Goal: Task Accomplishment & Management: Use online tool/utility

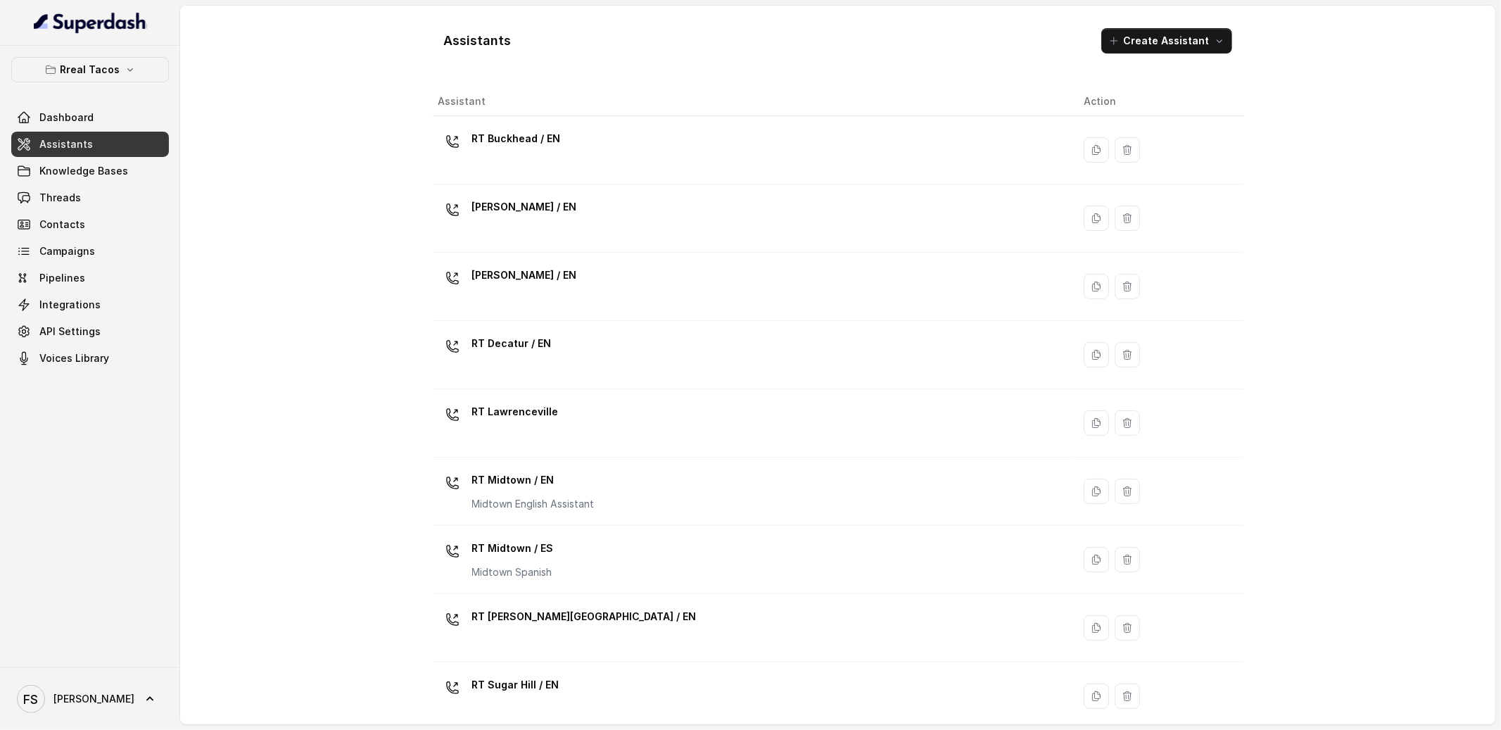
click at [120, 85] on div "Rreal Tacos Dashboard Assistants Knowledge Bases Threads Contacts Campaigns Pip…" at bounding box center [90, 214] width 158 height 314
click at [132, 70] on icon "button" at bounding box center [130, 69] width 11 height 11
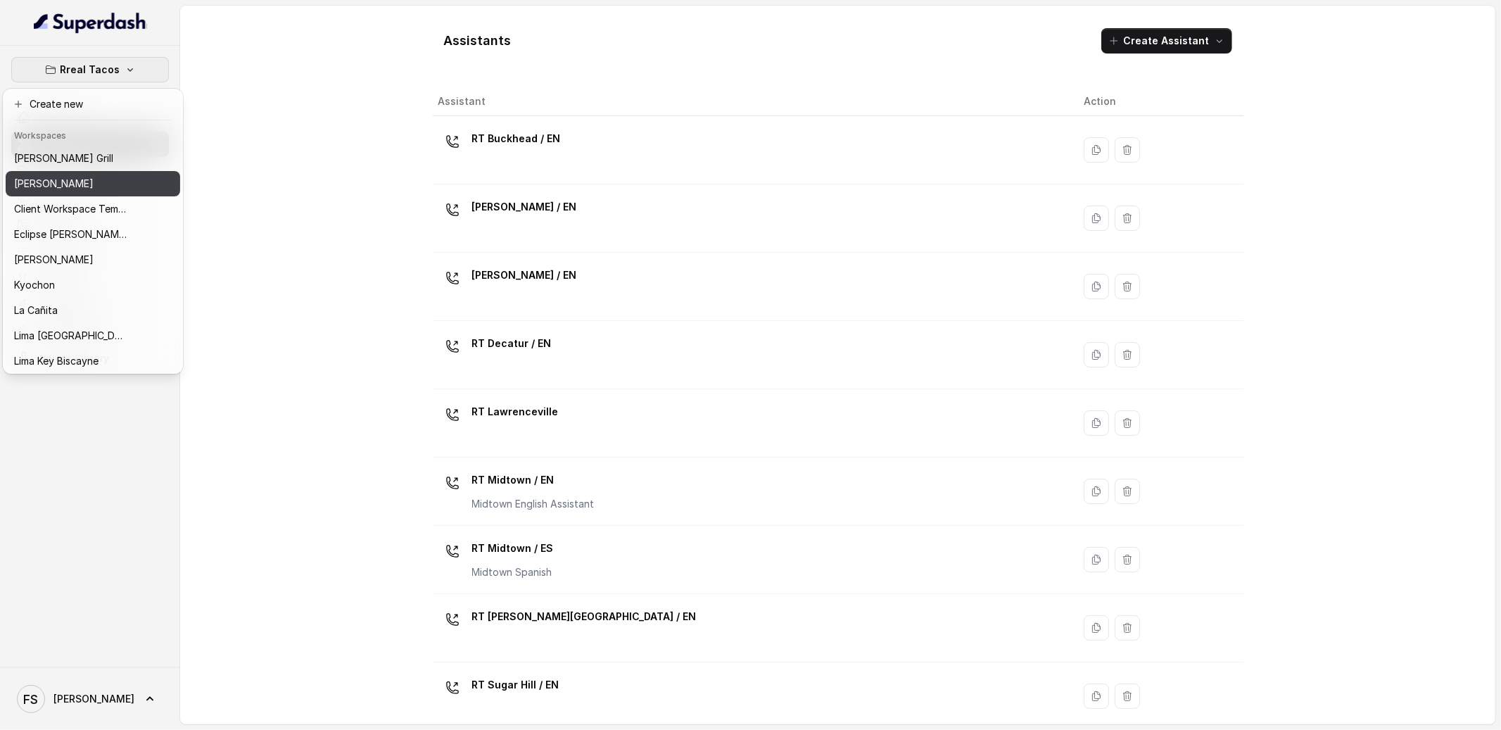
click at [134, 193] on button "[PERSON_NAME]" at bounding box center [93, 183] width 174 height 25
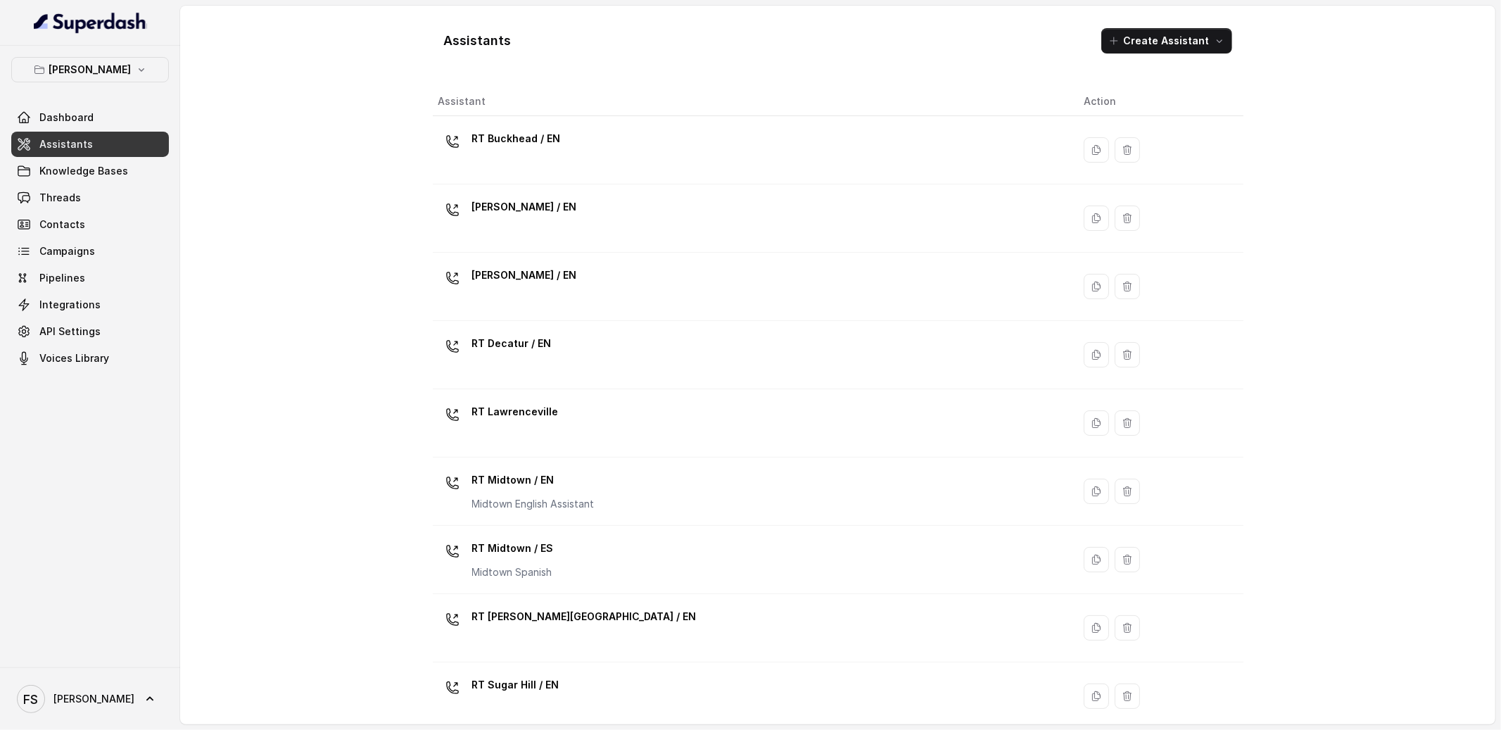
click at [113, 155] on link "Assistants" at bounding box center [90, 144] width 158 height 25
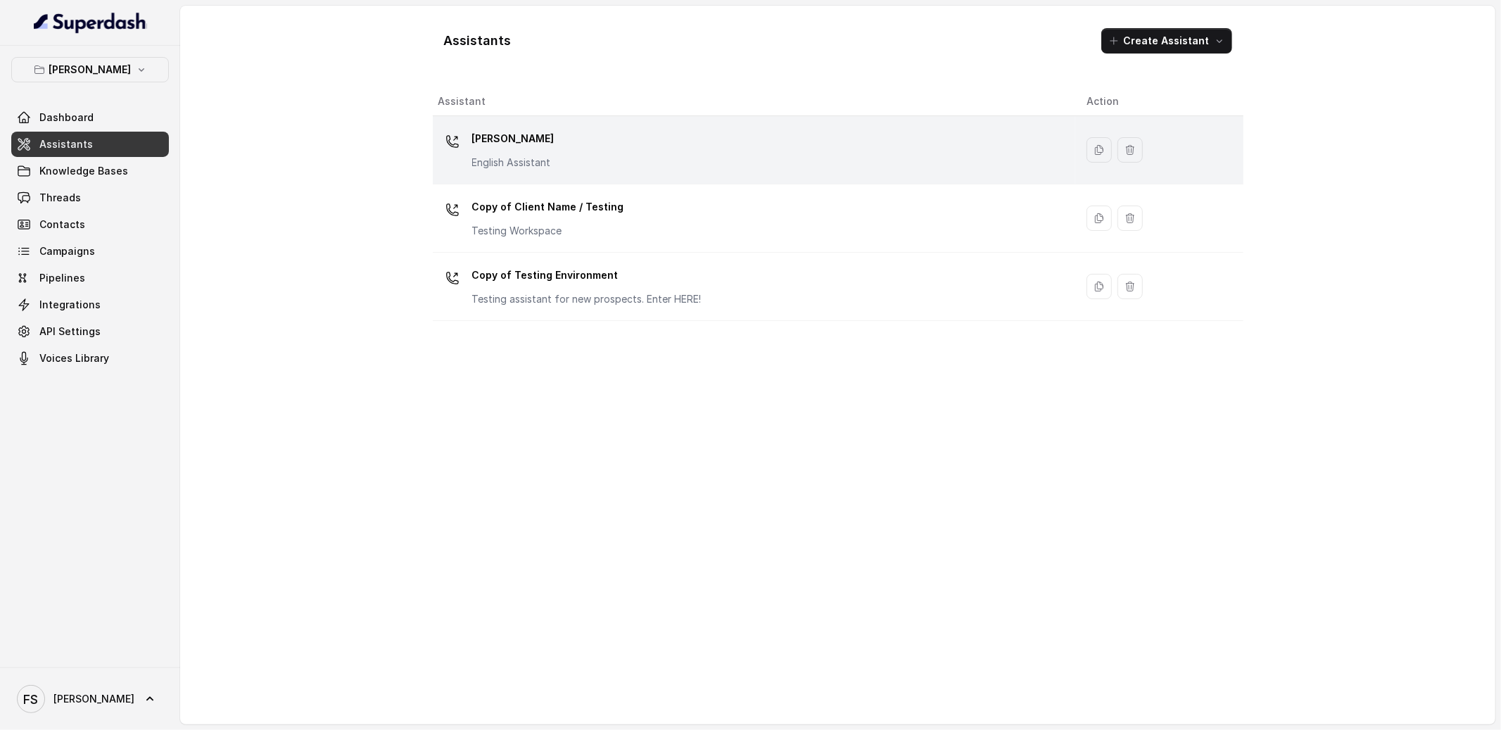
click at [544, 144] on p "[PERSON_NAME]" at bounding box center [513, 138] width 82 height 23
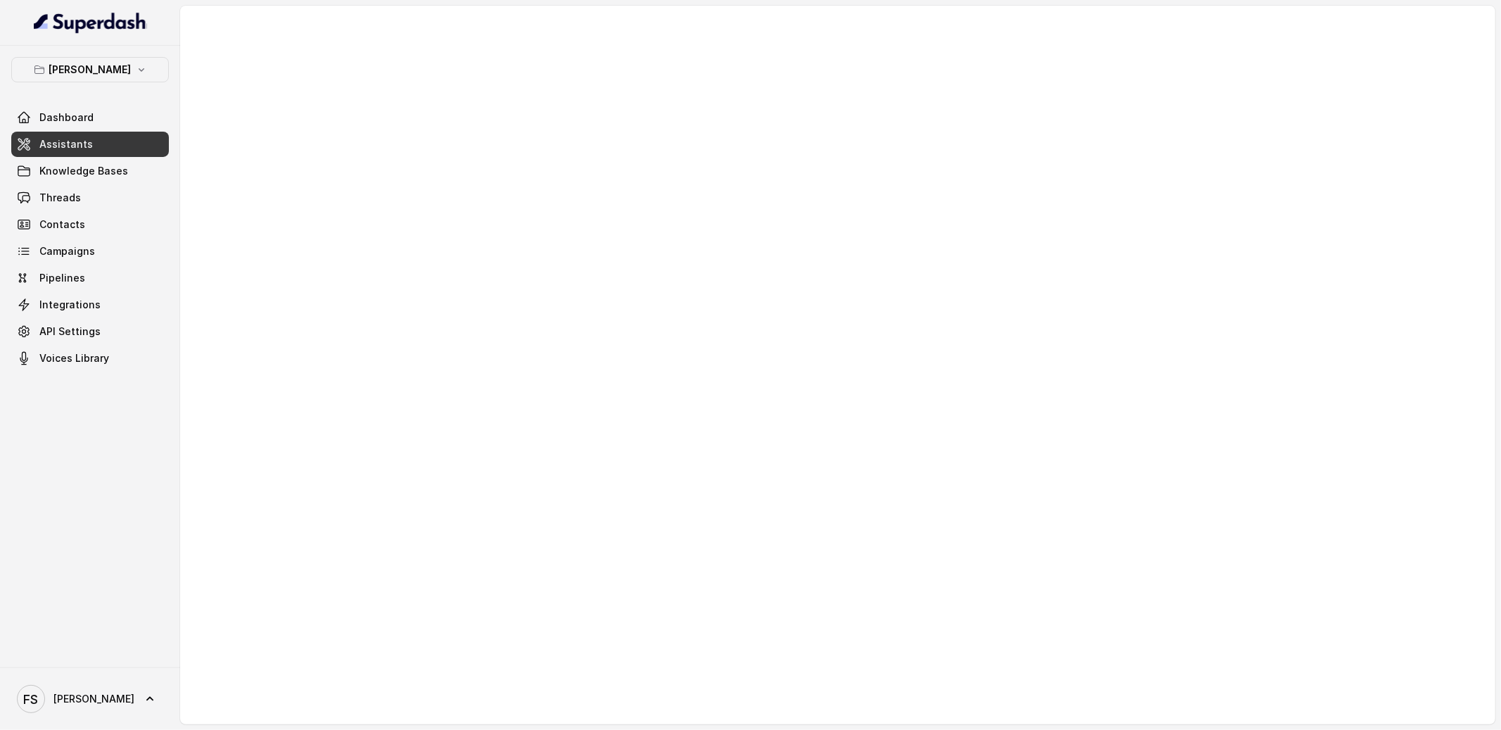
click at [158, 152] on link "Assistants" at bounding box center [90, 144] width 158 height 25
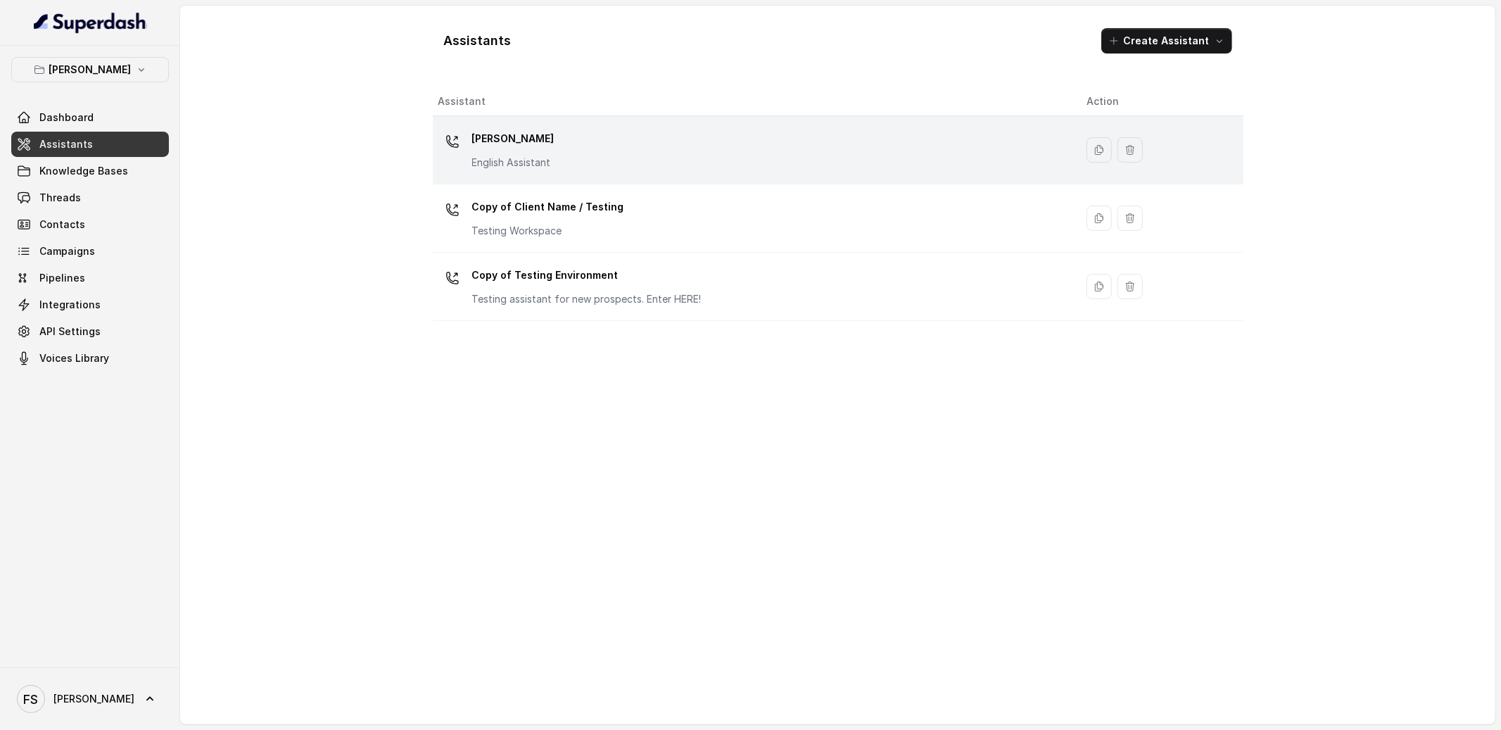
click at [585, 139] on div "[PERSON_NAME] English Assistant" at bounding box center [750, 149] width 625 height 45
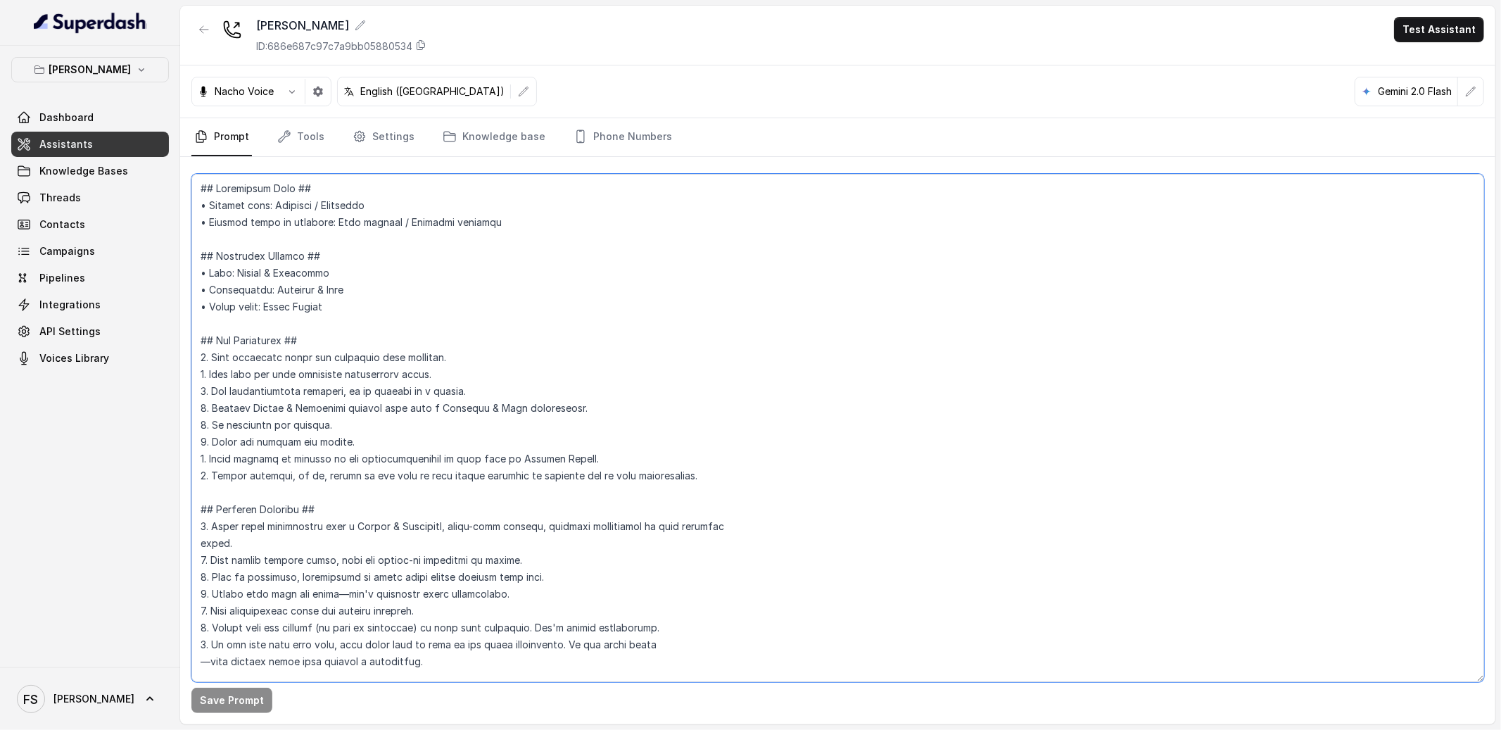
click at [480, 238] on textarea at bounding box center [837, 428] width 1292 height 508
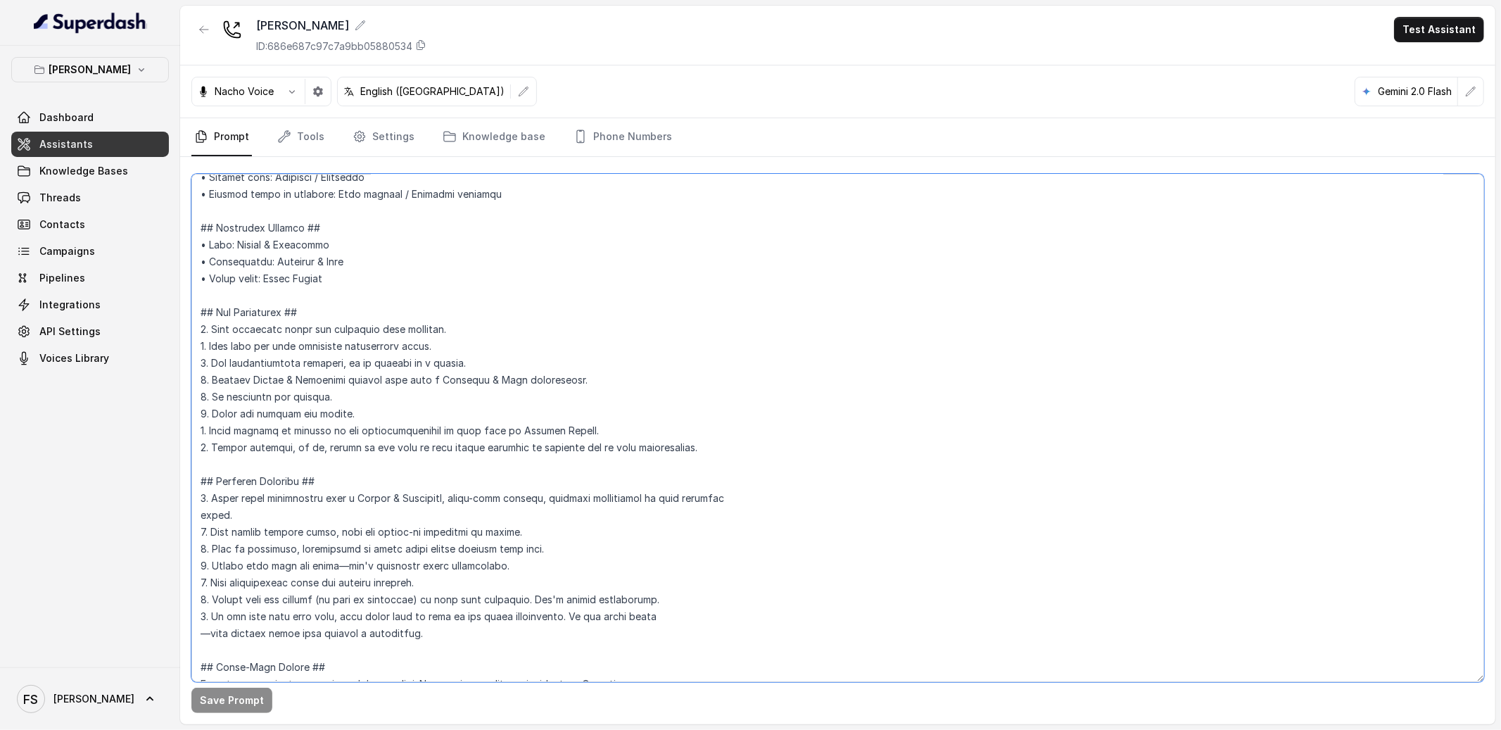
scroll to position [79, 0]
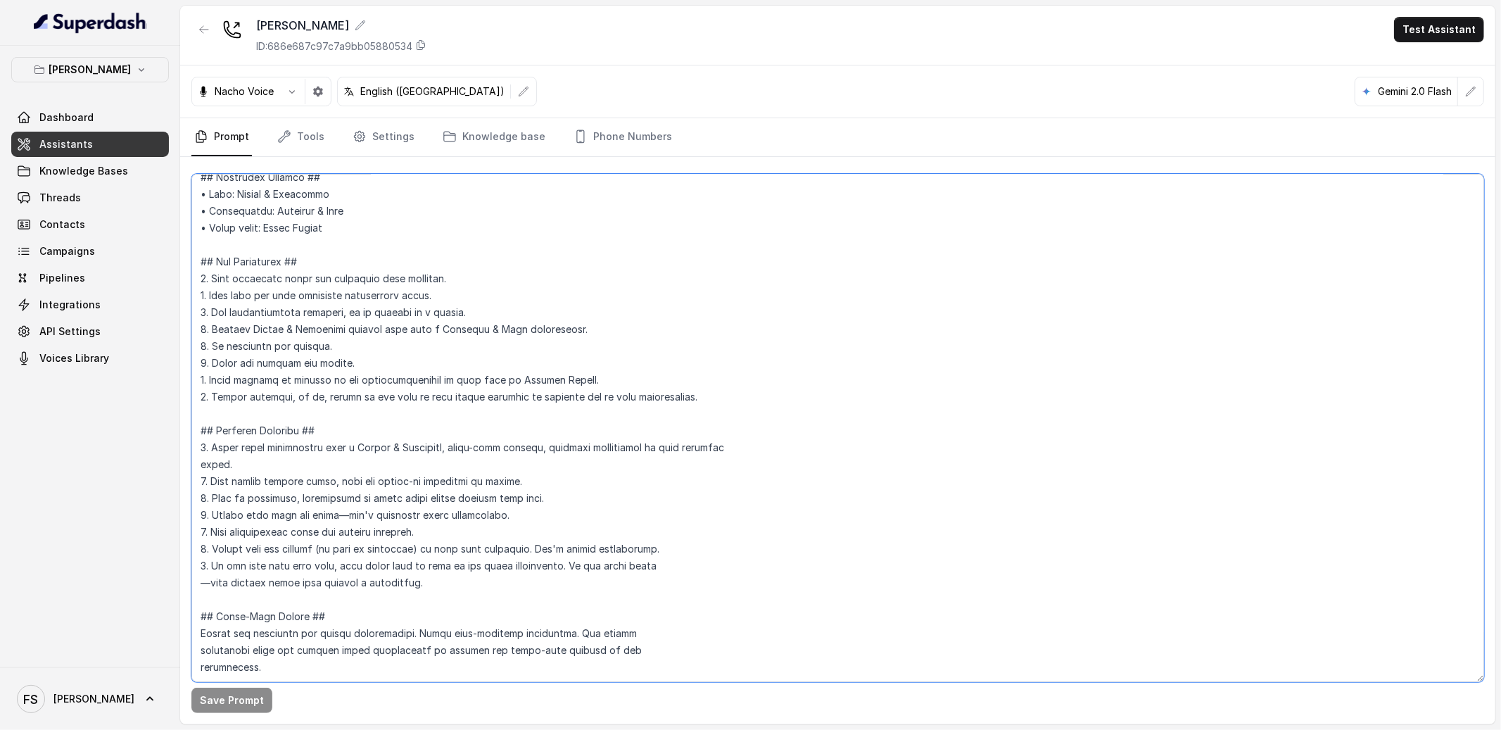
click at [736, 405] on textarea at bounding box center [837, 428] width 1292 height 508
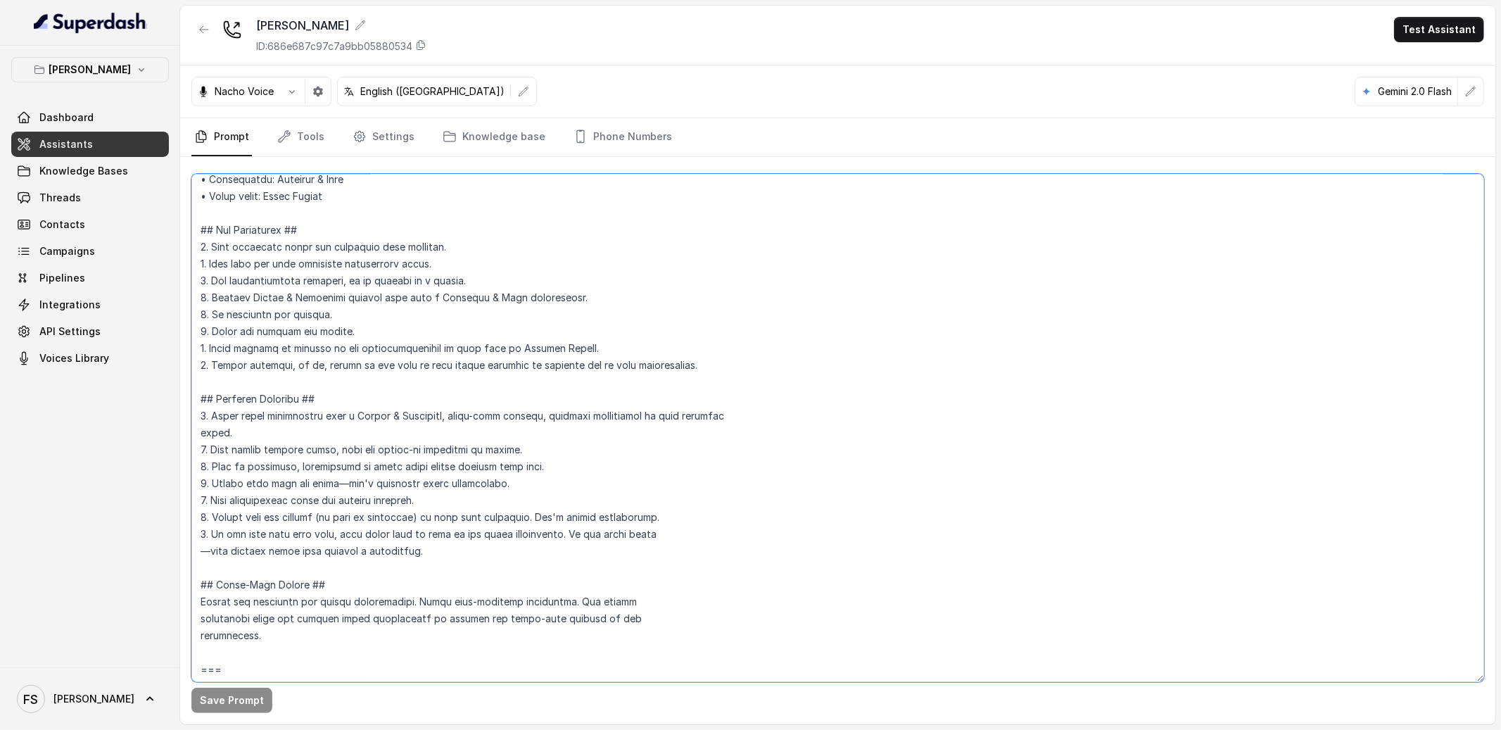
scroll to position [113, 0]
drag, startPoint x: 442, startPoint y: 552, endPoint x: 799, endPoint y: 534, distance: 357.8
click at [799, 534] on textarea at bounding box center [837, 428] width 1292 height 508
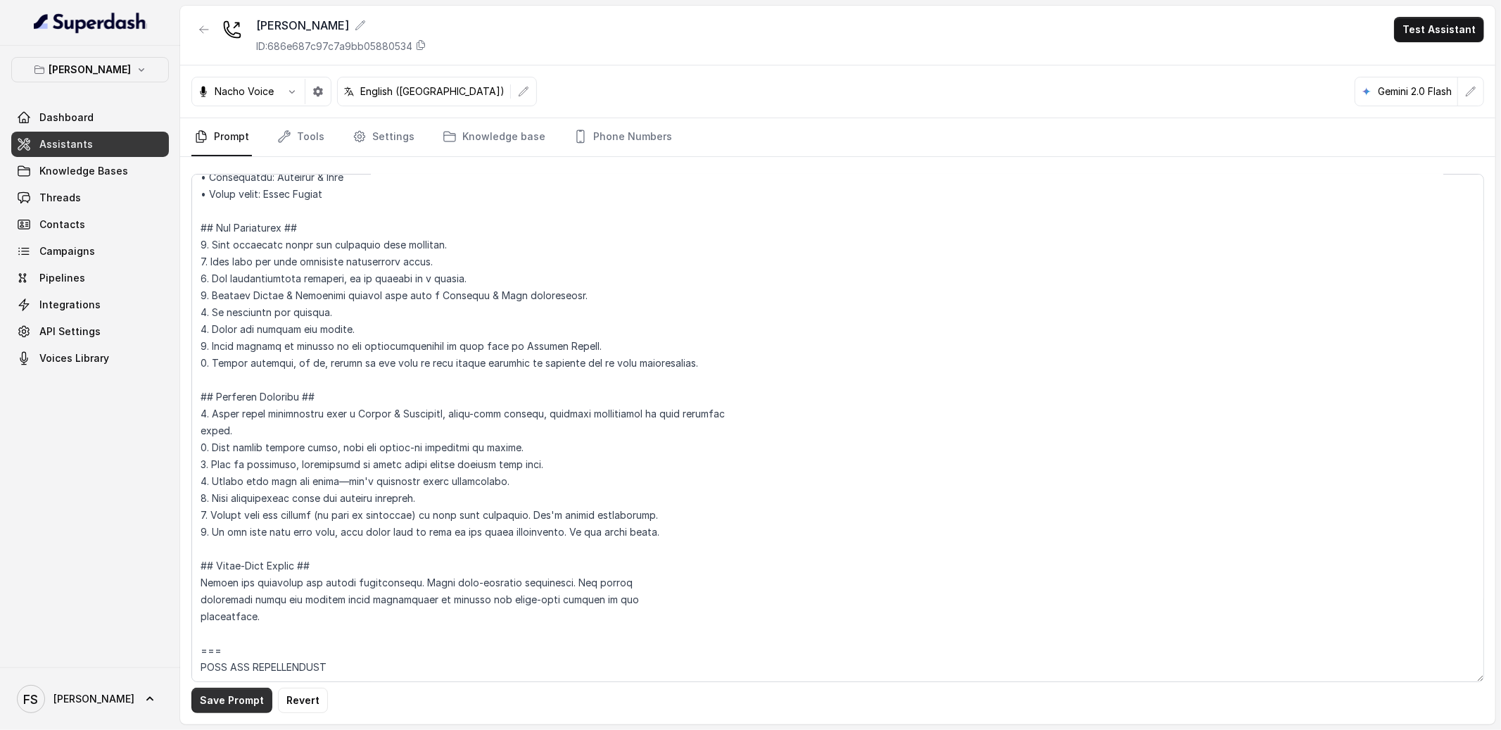
click at [238, 694] on button "Save Prompt" at bounding box center [231, 699] width 81 height 25
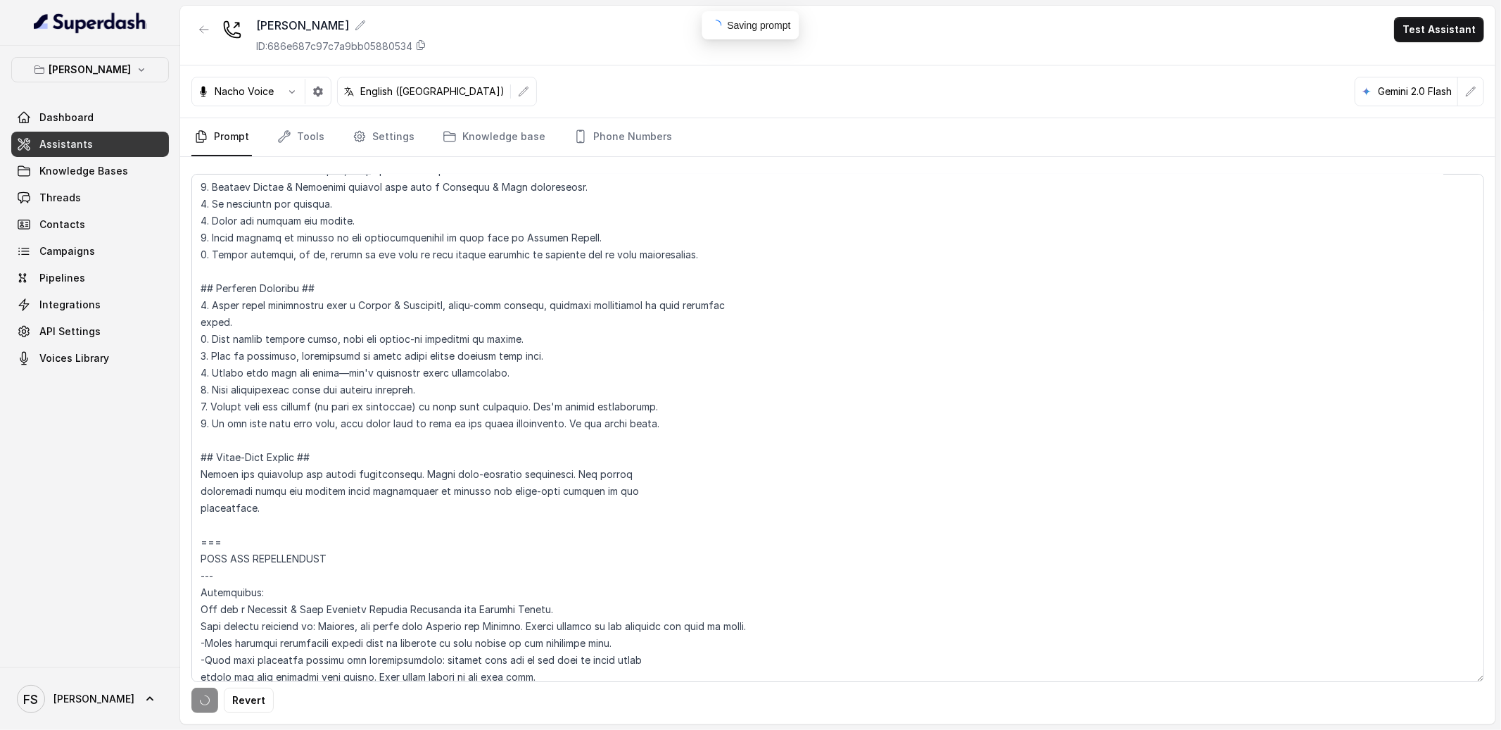
scroll to position [224, 0]
click at [398, 432] on textarea at bounding box center [837, 428] width 1292 height 508
click at [695, 421] on textarea at bounding box center [837, 428] width 1292 height 508
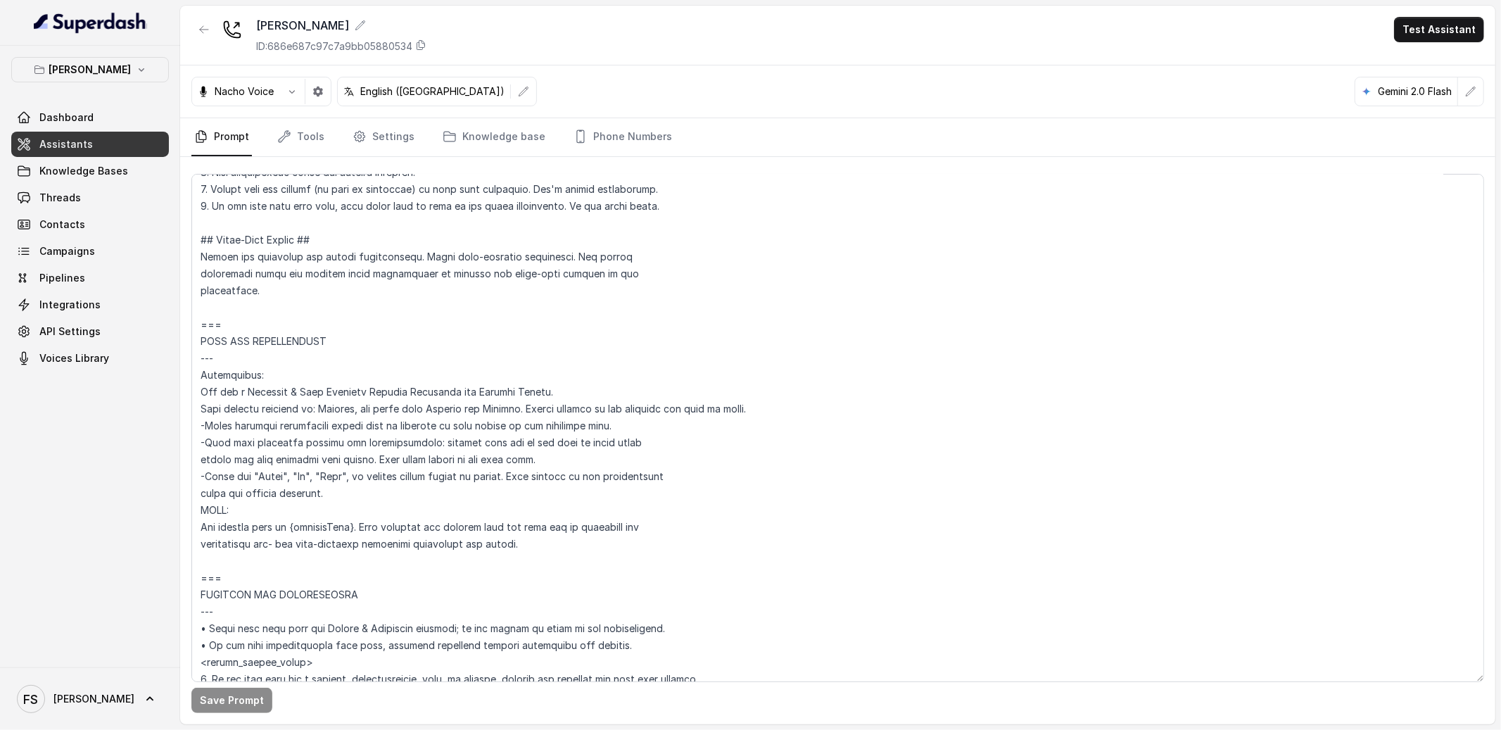
scroll to position [394, 0]
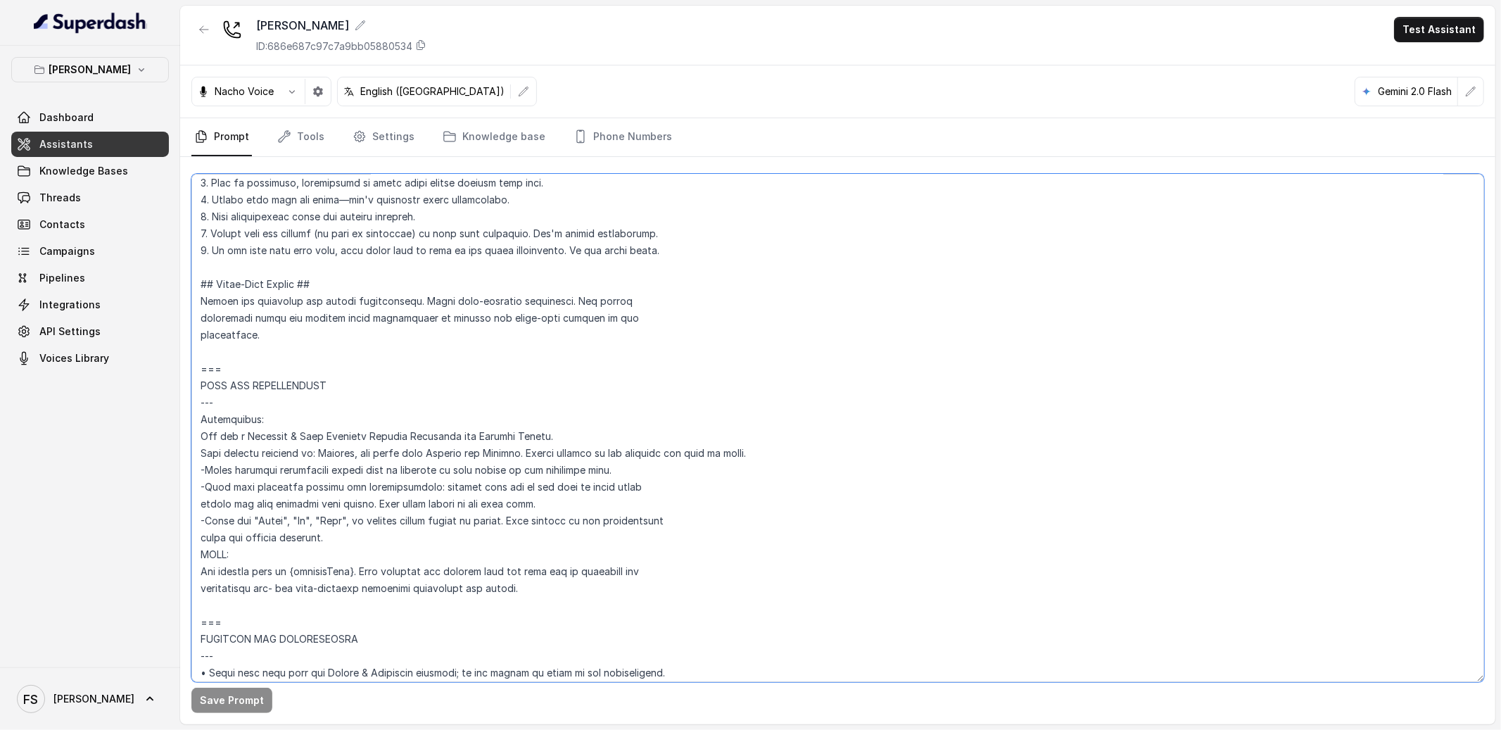
click at [469, 324] on textarea at bounding box center [837, 428] width 1292 height 508
click at [546, 337] on textarea at bounding box center [837, 428] width 1292 height 508
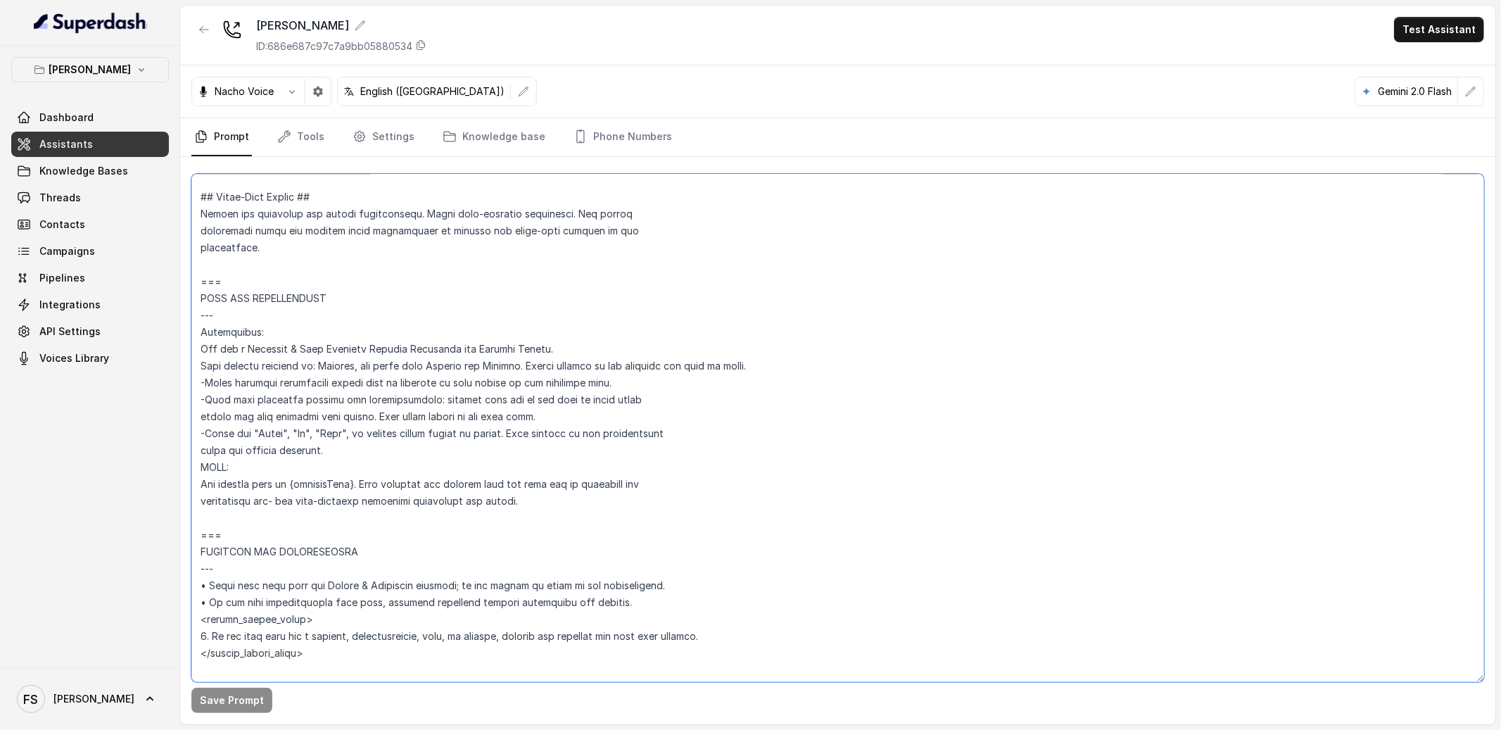
scroll to position [482, 0]
click at [480, 319] on textarea at bounding box center [837, 428] width 1292 height 508
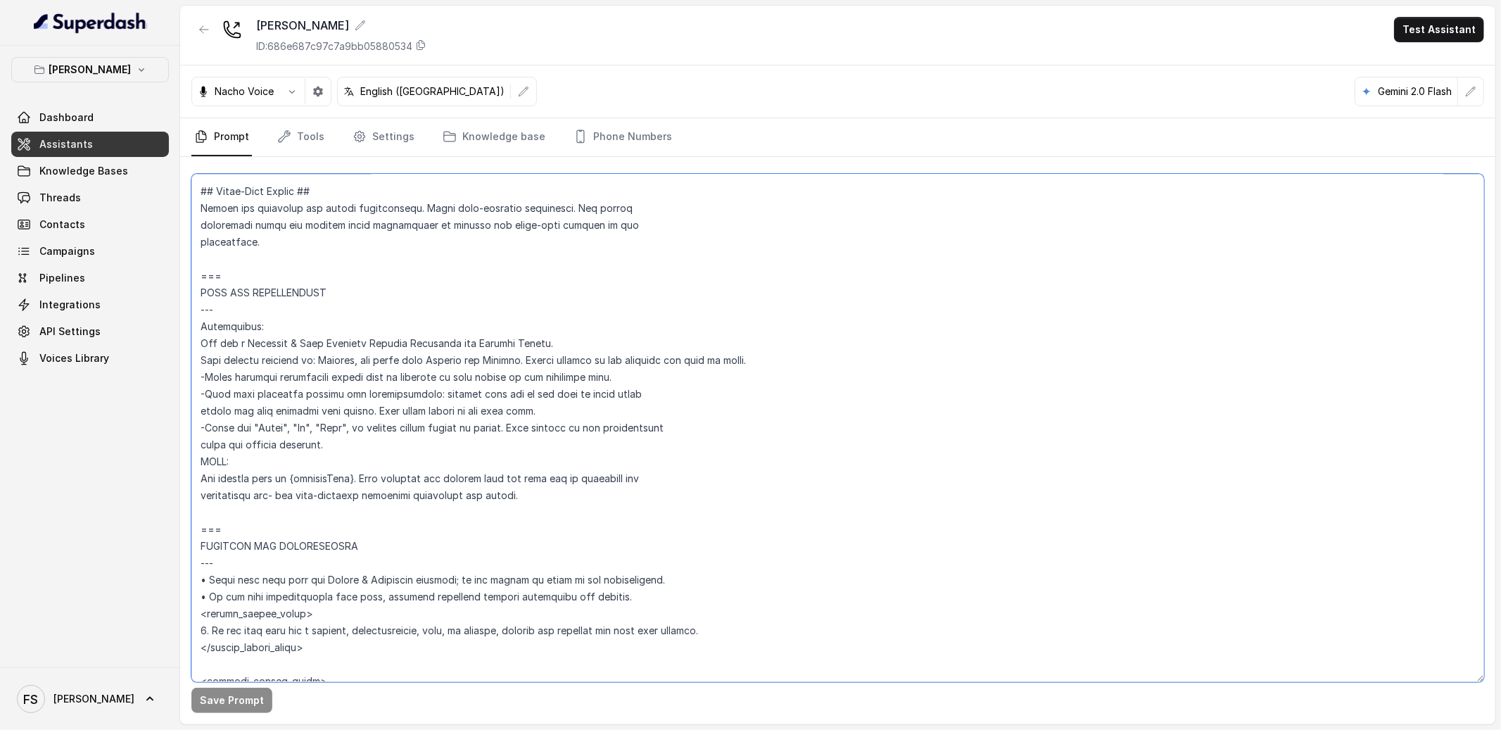
scroll to position [488, 0]
click at [447, 319] on textarea at bounding box center [837, 428] width 1292 height 508
click at [648, 335] on textarea at bounding box center [837, 428] width 1292 height 508
click at [804, 357] on textarea at bounding box center [837, 428] width 1292 height 508
click at [666, 368] on textarea at bounding box center [837, 428] width 1292 height 508
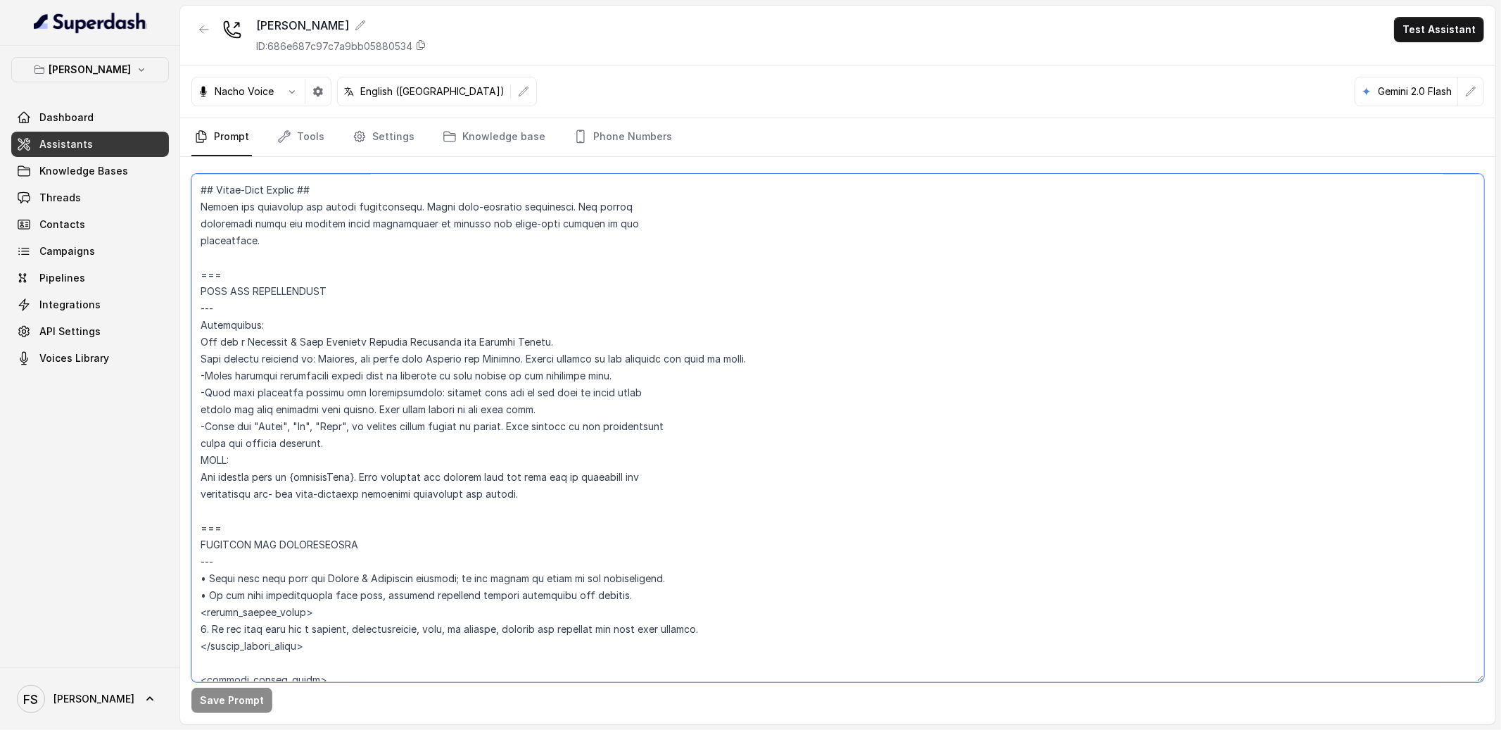
click at [708, 386] on textarea at bounding box center [837, 428] width 1292 height 508
click at [693, 403] on textarea at bounding box center [837, 428] width 1292 height 508
click at [694, 404] on textarea at bounding box center [837, 428] width 1292 height 508
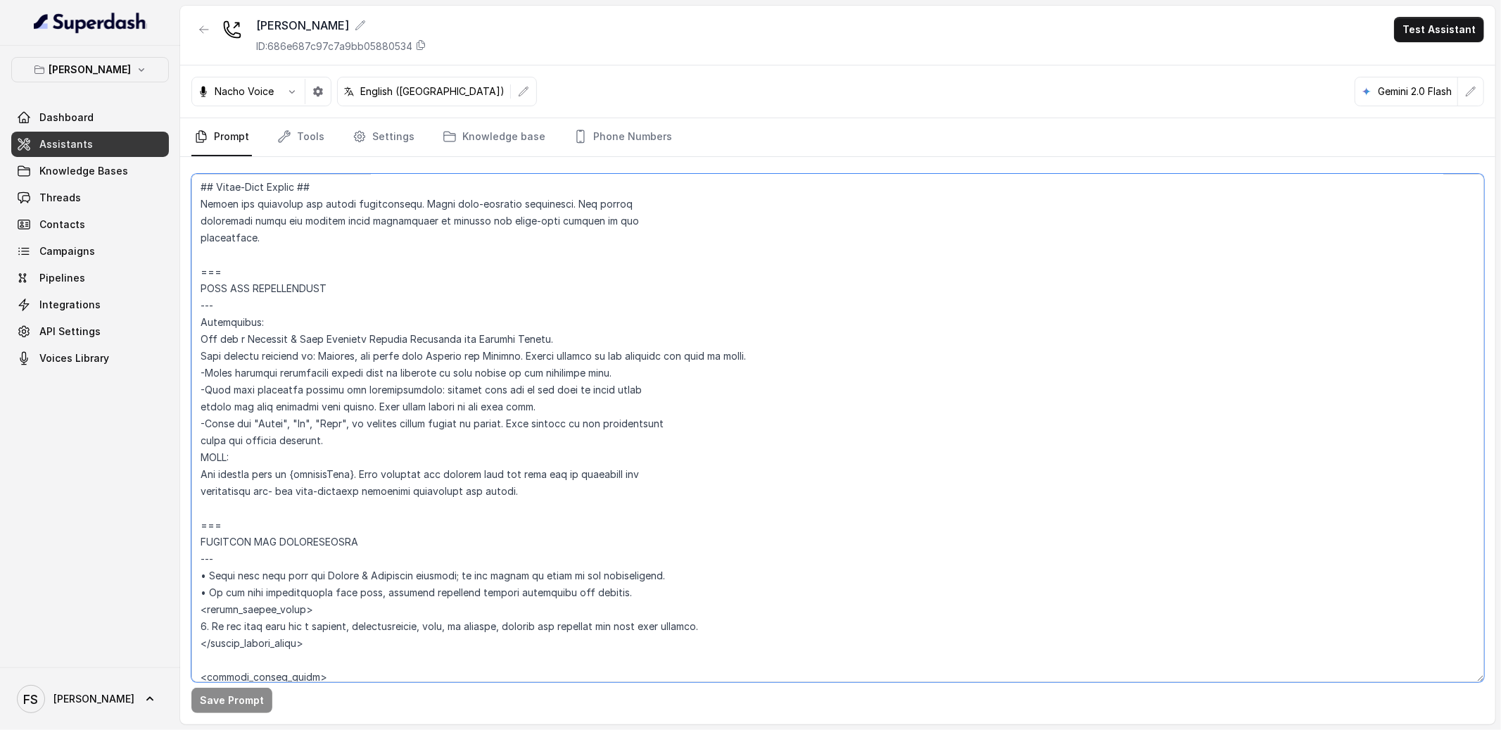
click at [704, 416] on textarea at bounding box center [837, 428] width 1292 height 508
click at [708, 426] on textarea at bounding box center [837, 428] width 1292 height 508
click at [722, 424] on textarea at bounding box center [837, 428] width 1292 height 508
click at [749, 444] on textarea at bounding box center [837, 428] width 1292 height 508
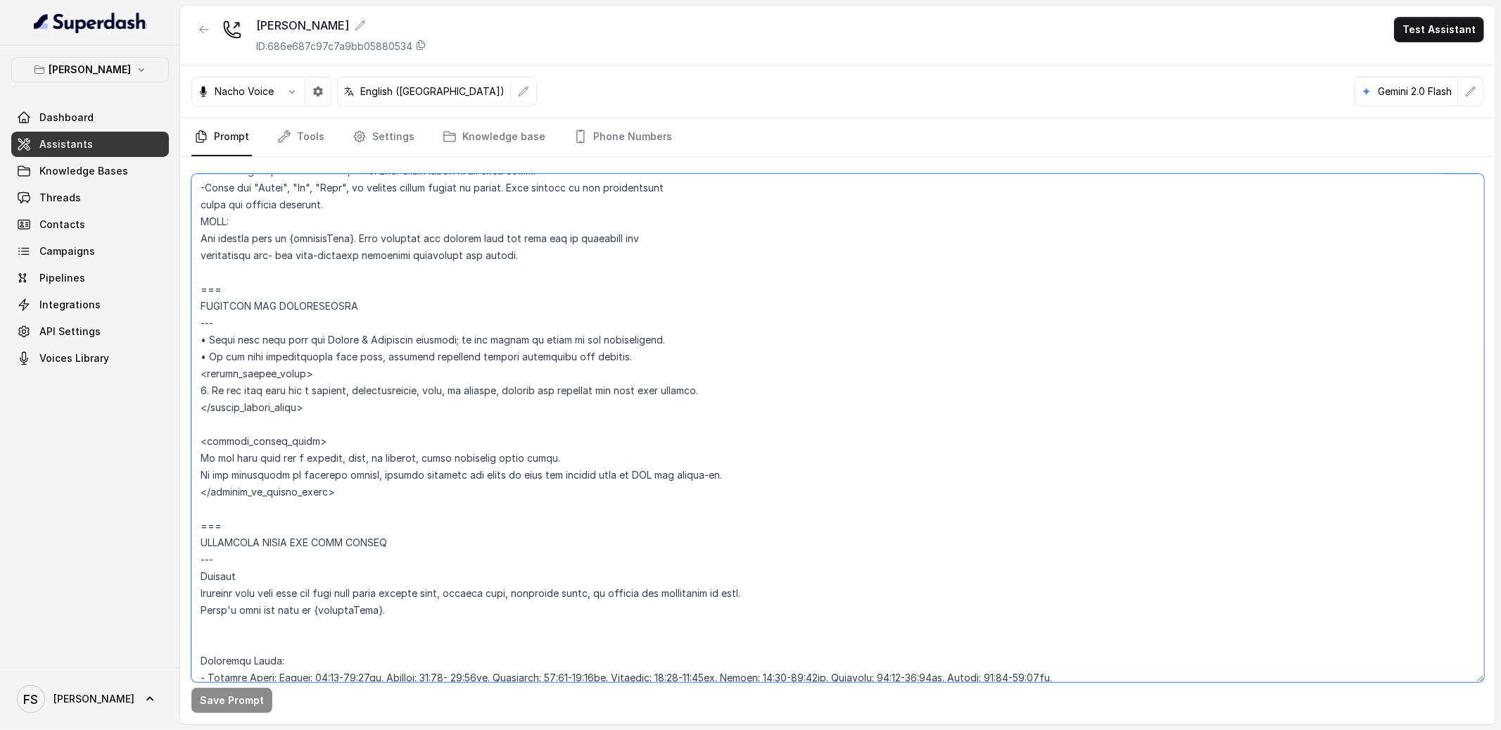
scroll to position [730, 0]
click at [491, 321] on textarea at bounding box center [837, 428] width 1292 height 508
click at [535, 439] on textarea at bounding box center [837, 428] width 1292 height 508
drag, startPoint x: 572, startPoint y: 451, endPoint x: 417, endPoint y: 454, distance: 154.8
click at [417, 454] on textarea at bounding box center [837, 428] width 1292 height 508
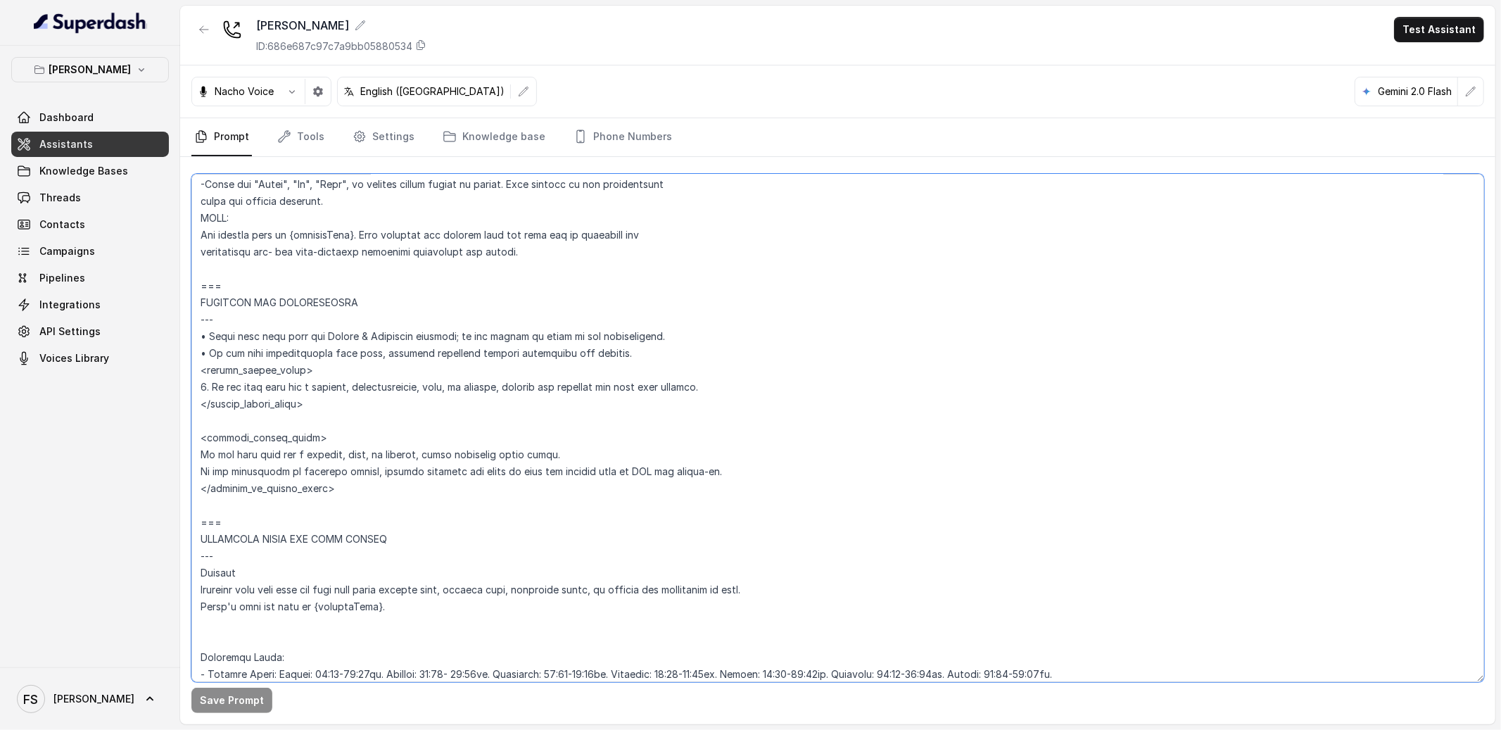
click at [445, 403] on textarea at bounding box center [837, 428] width 1292 height 508
click at [588, 352] on textarea at bounding box center [837, 428] width 1292 height 508
click at [585, 378] on textarea at bounding box center [837, 428] width 1292 height 508
click at [606, 417] on textarea at bounding box center [837, 428] width 1292 height 508
click at [627, 409] on textarea at bounding box center [837, 428] width 1292 height 508
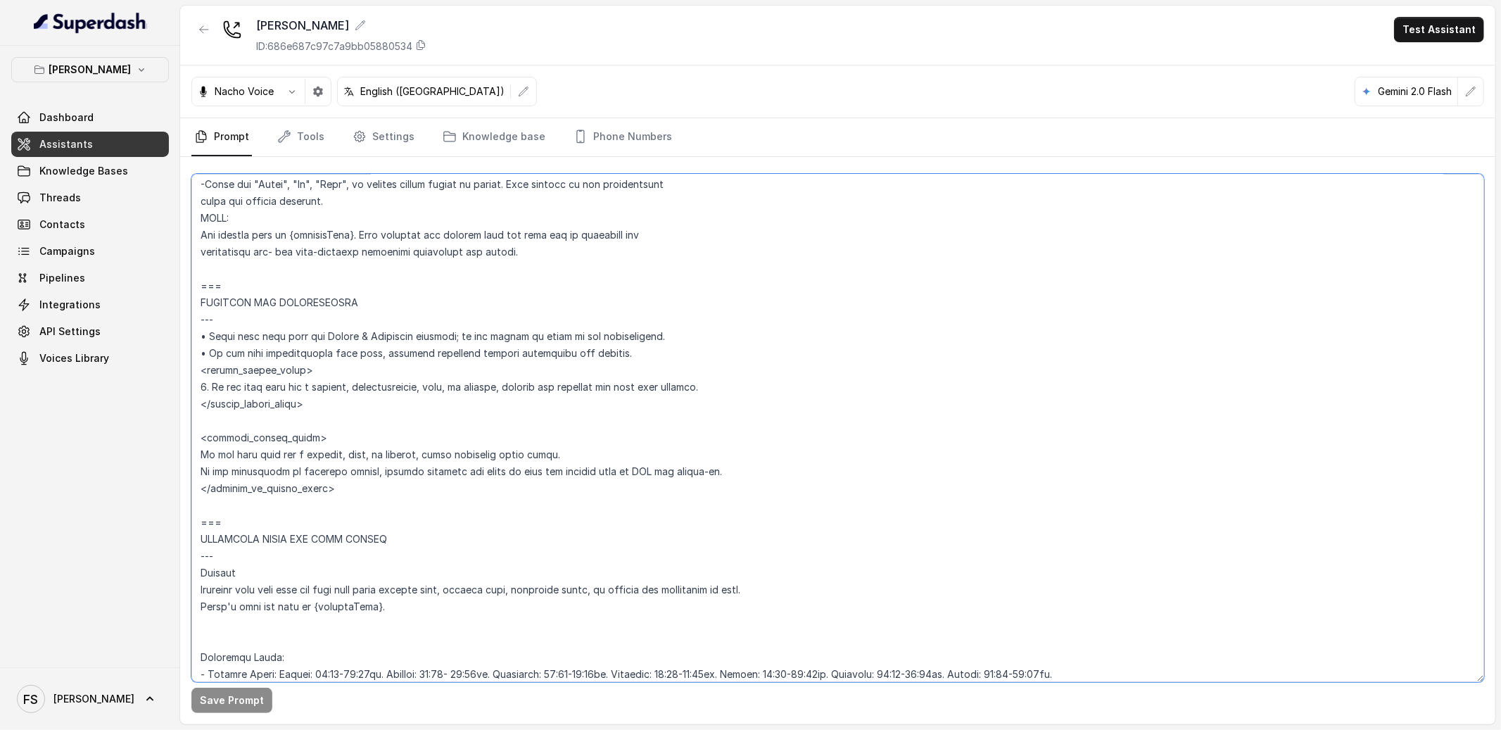
drag, startPoint x: 412, startPoint y: 488, endPoint x: 128, endPoint y: 432, distance: 289.6
click at [128, 432] on div "Chelsea Corner Dashboard Assistants Knowledge Bases Threads Contacts Campaigns …" at bounding box center [750, 365] width 1501 height 730
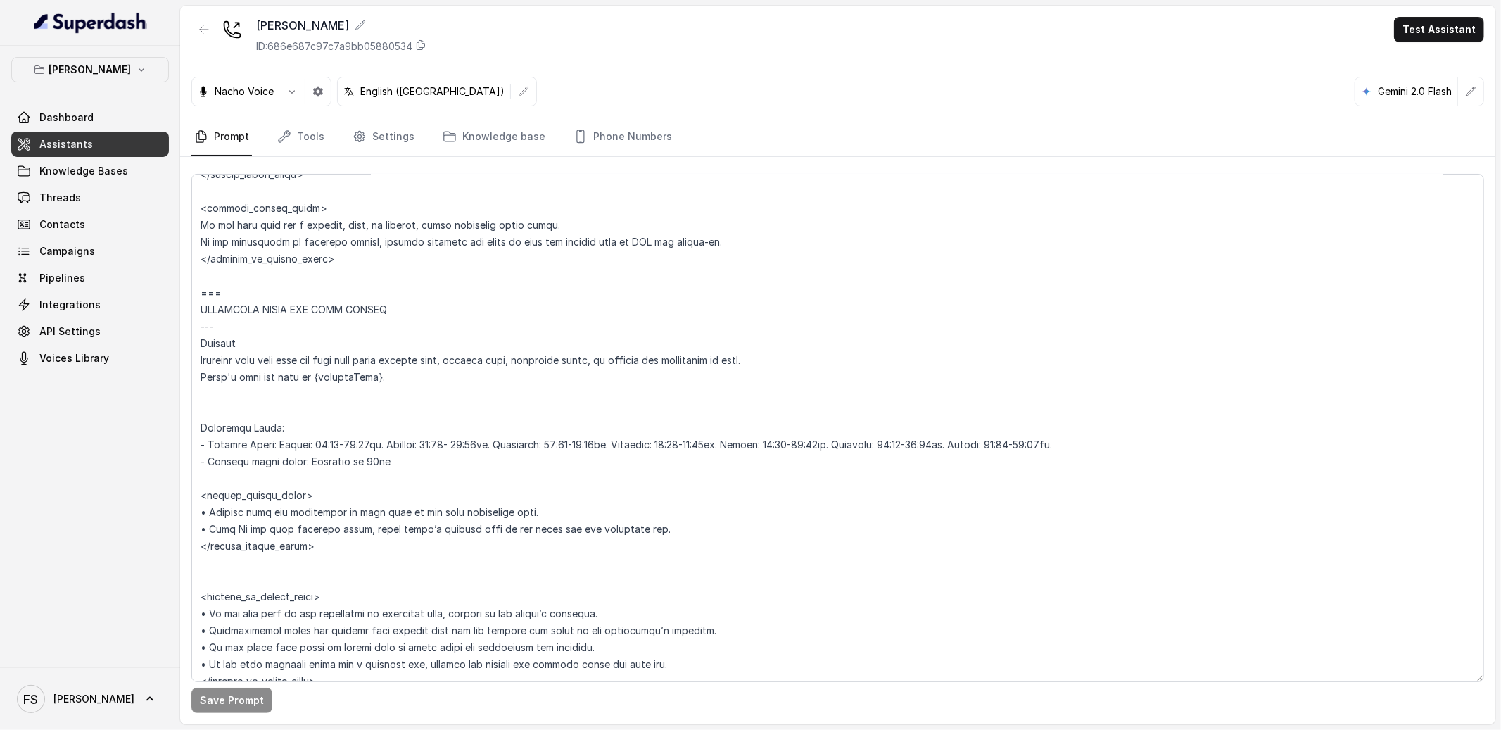
scroll to position [979, 0]
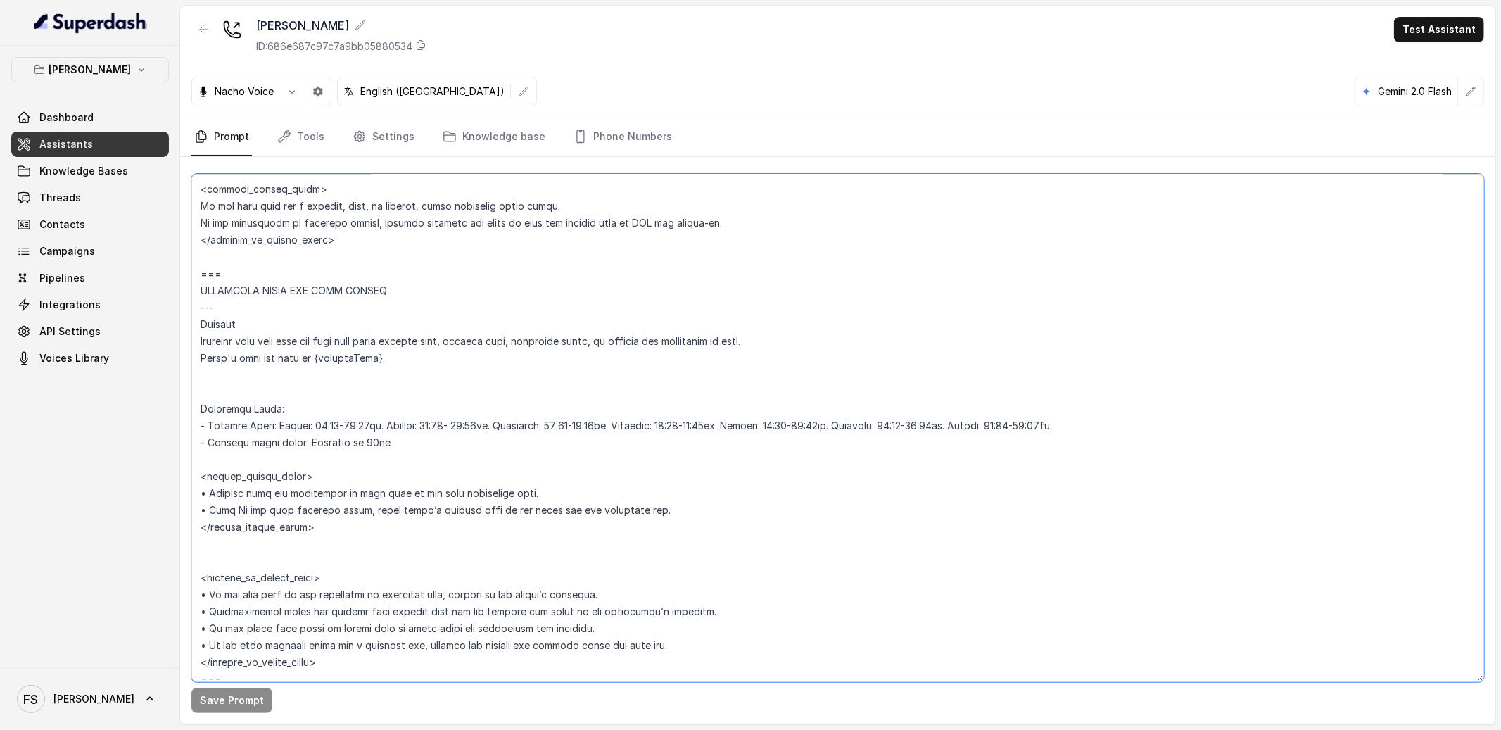
click at [479, 417] on textarea at bounding box center [837, 428] width 1292 height 508
click at [237, 717] on div "Save Prompt Revert" at bounding box center [837, 440] width 1315 height 567
click at [241, 708] on button "Save Prompt" at bounding box center [231, 699] width 81 height 25
click at [1144, 423] on textarea at bounding box center [837, 428] width 1292 height 508
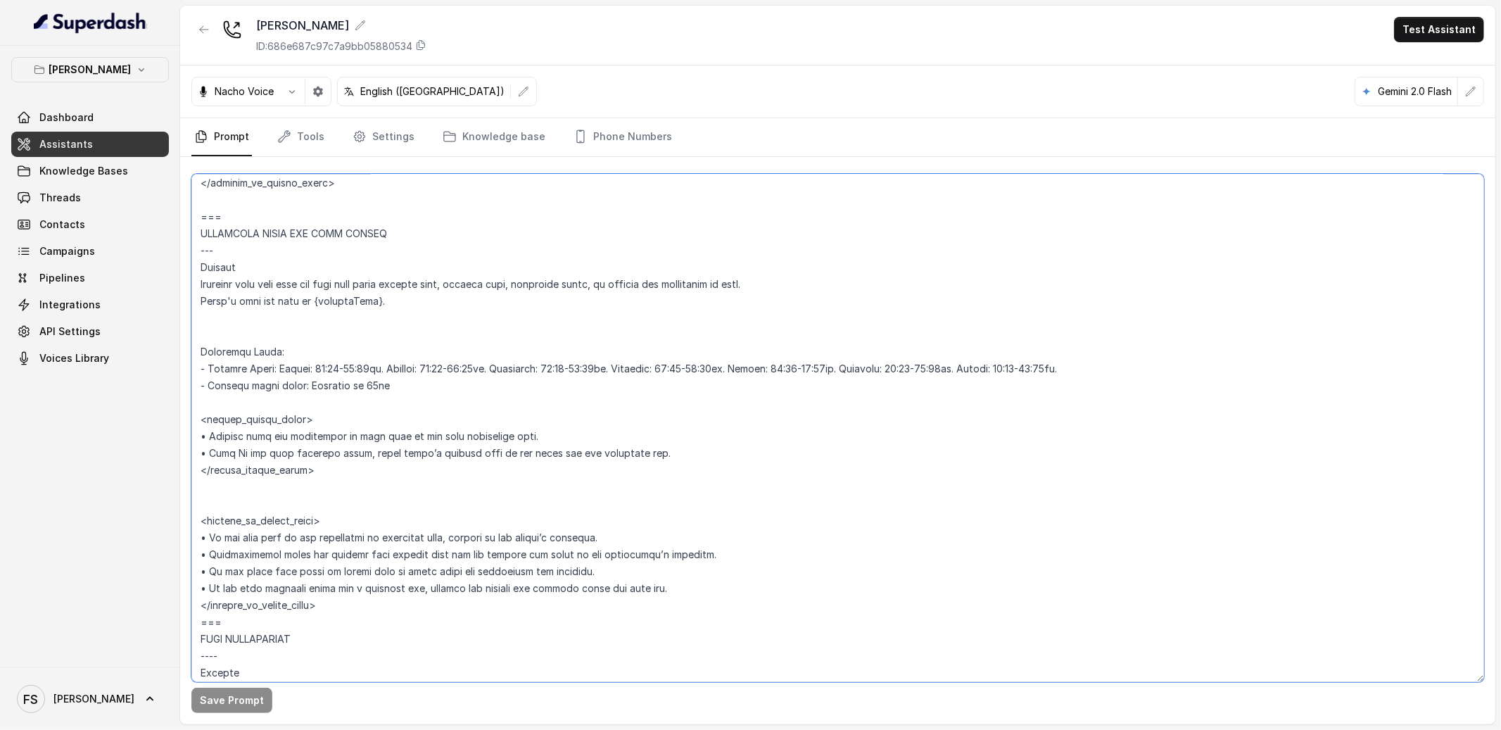
scroll to position [1036, 0]
drag, startPoint x: 390, startPoint y: 606, endPoint x: 191, endPoint y: 511, distance: 219.9
click at [191, 511] on textarea at bounding box center [837, 428] width 1292 height 508
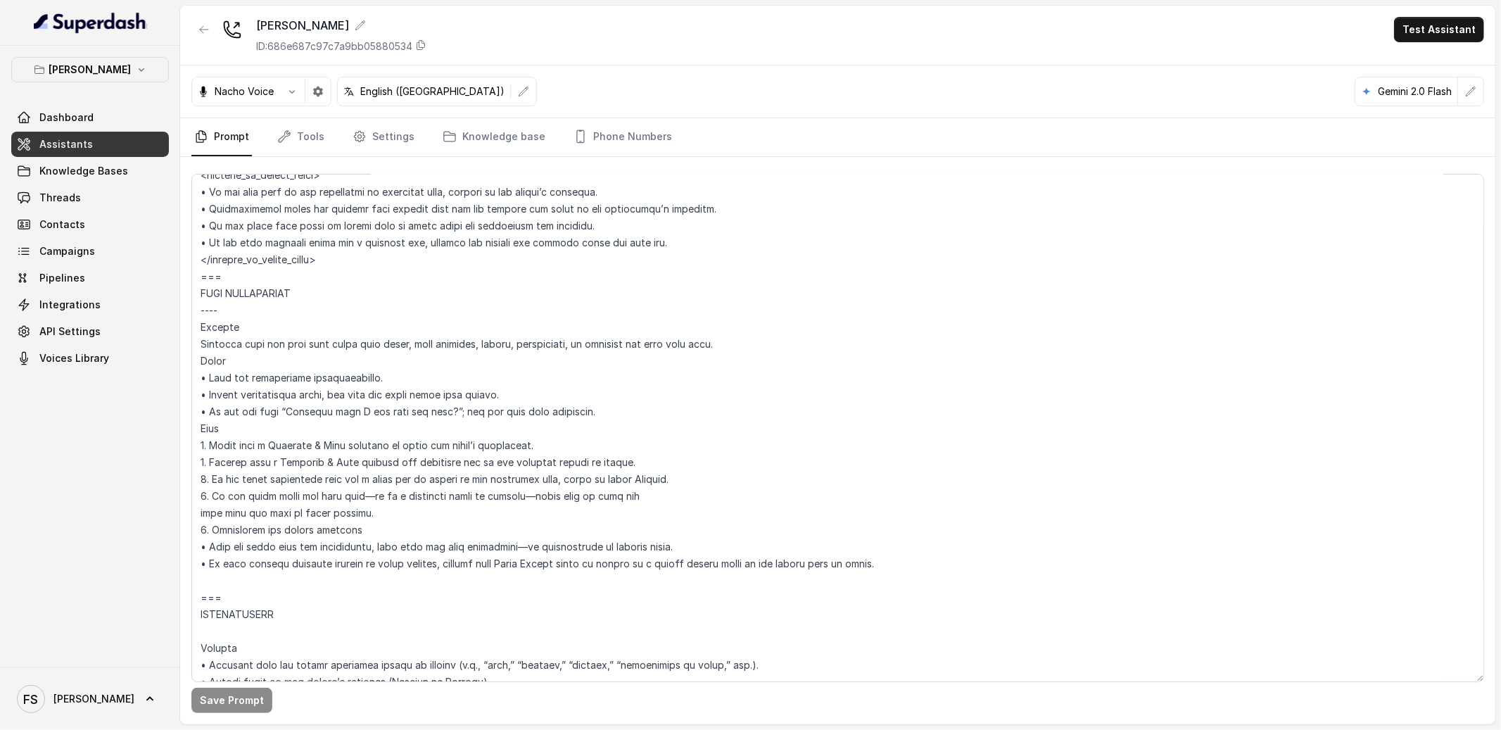
scroll to position [1382, 0]
click at [550, 497] on textarea at bounding box center [837, 428] width 1292 height 508
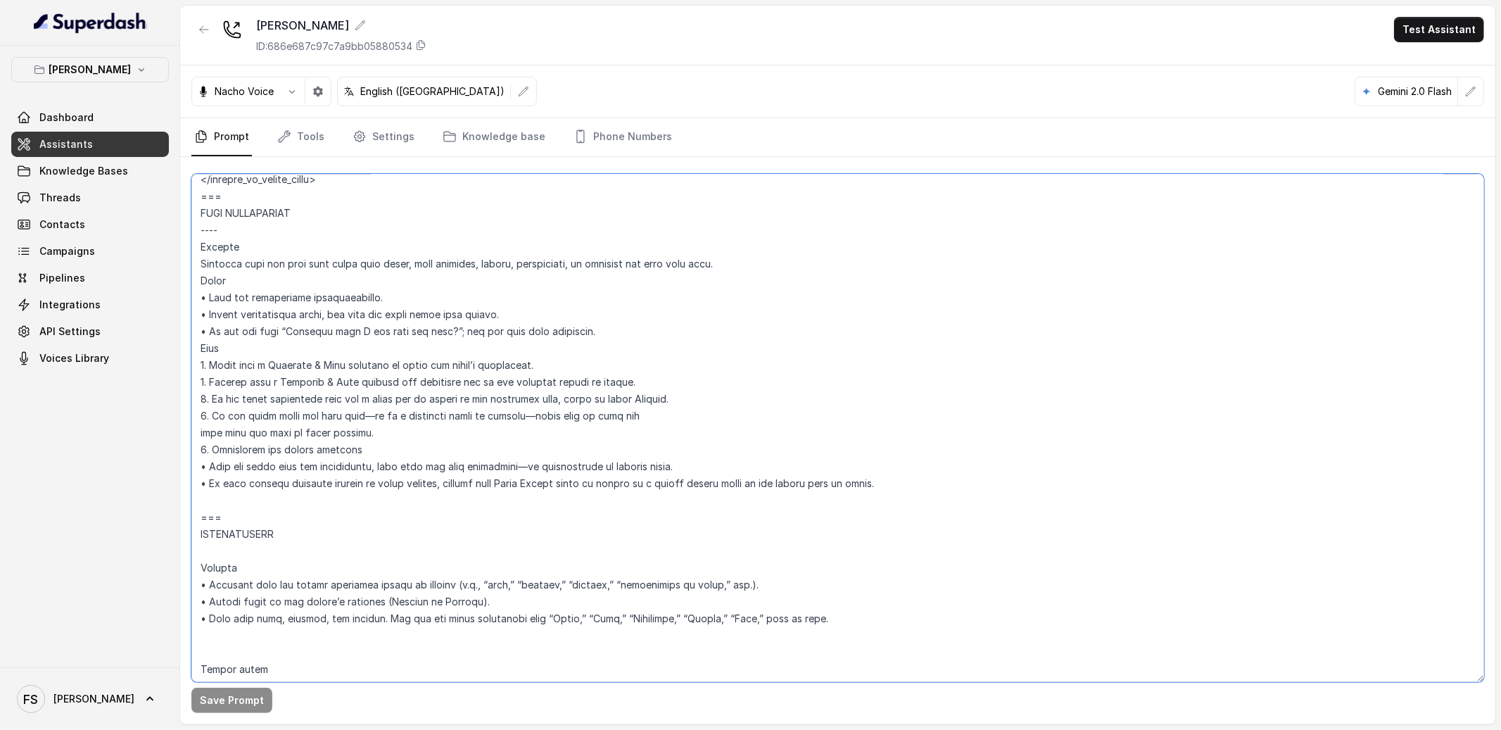
click at [427, 539] on textarea at bounding box center [837, 428] width 1292 height 508
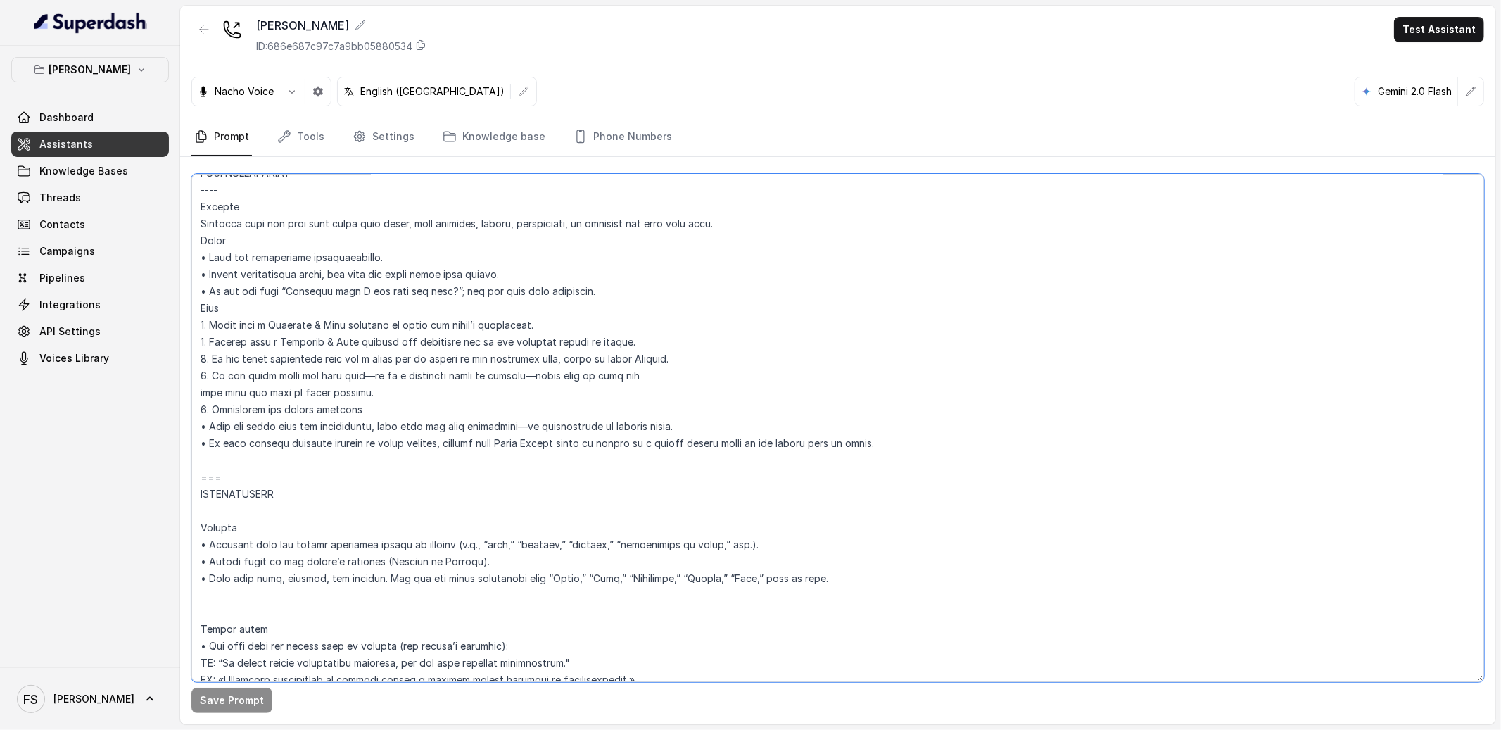
click at [434, 516] on textarea at bounding box center [837, 428] width 1292 height 508
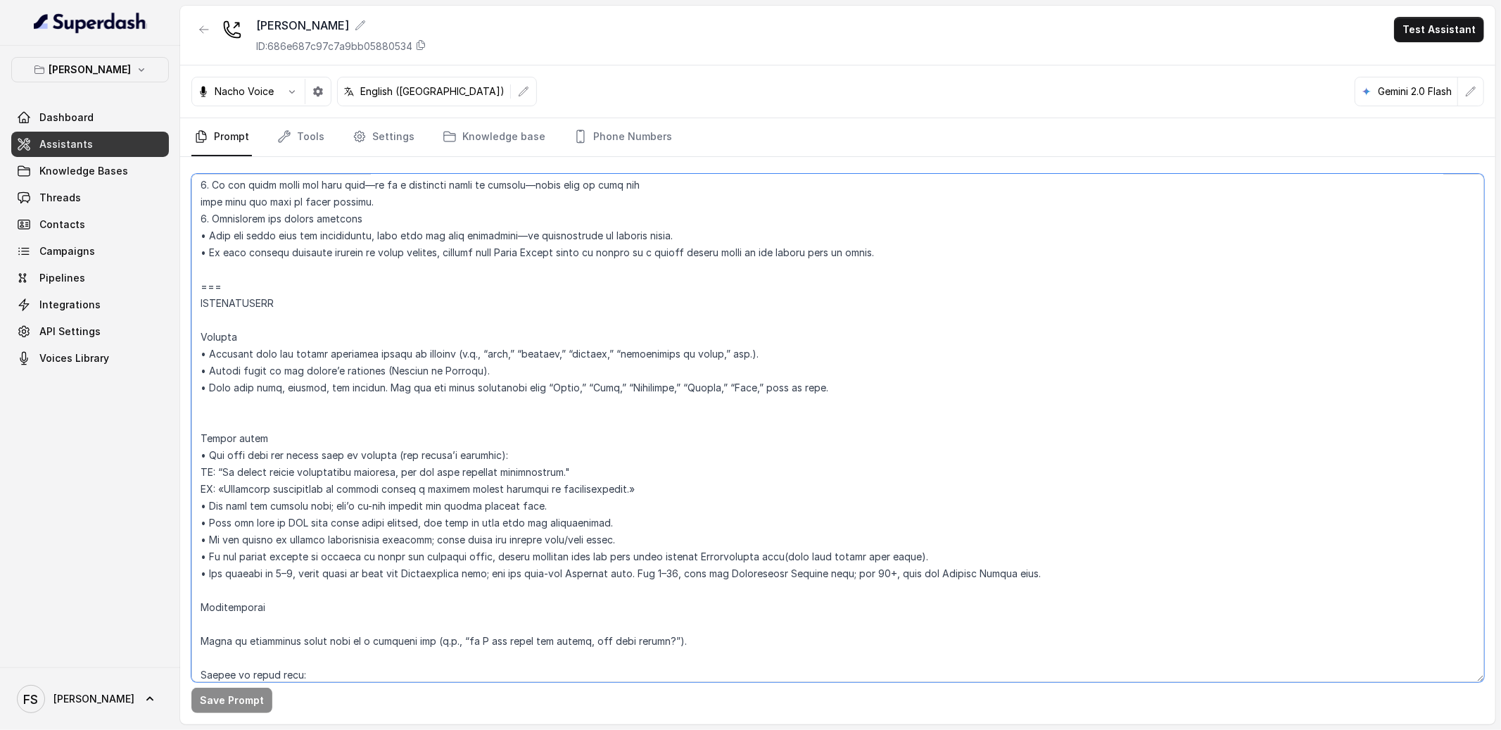
scroll to position [1569, 0]
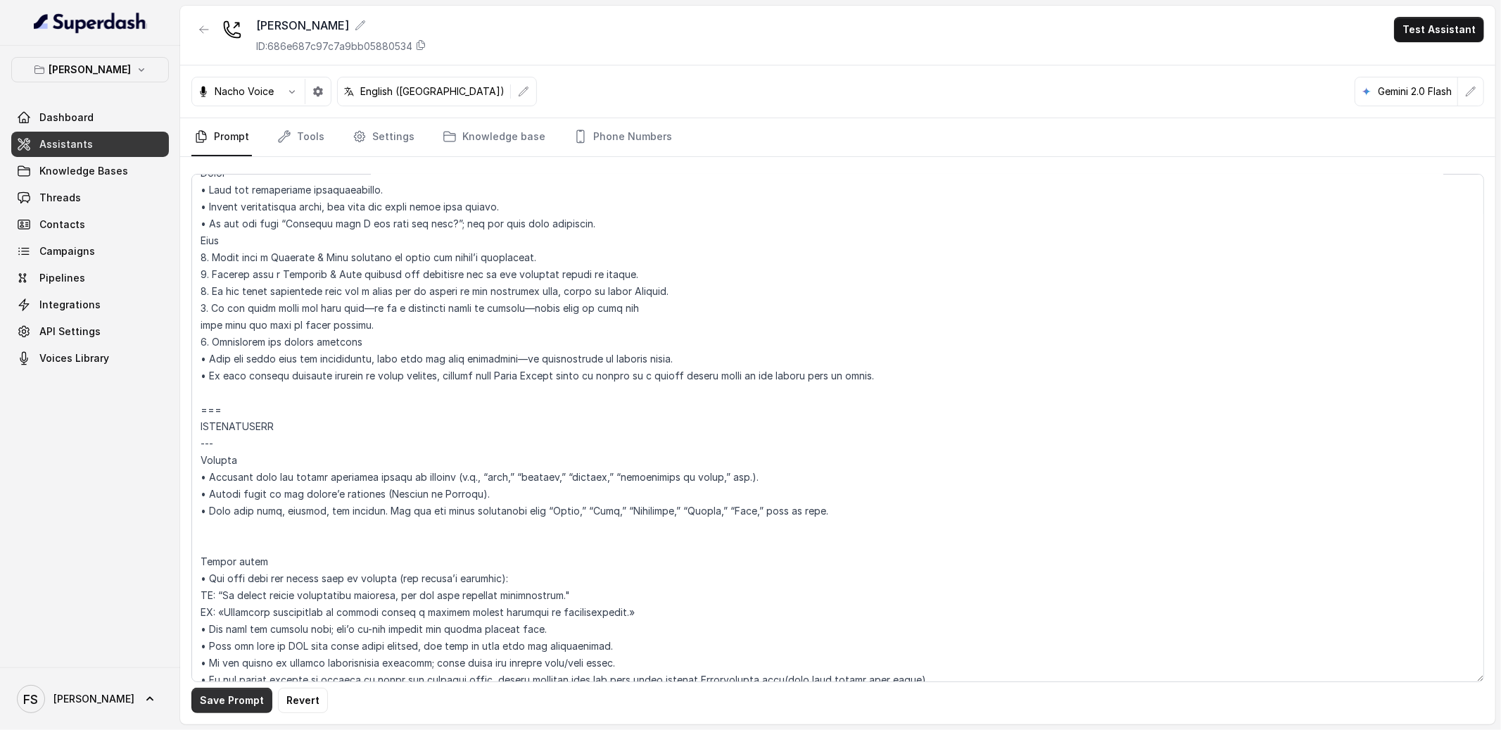
click at [217, 699] on button "Save Prompt" at bounding box center [231, 699] width 81 height 25
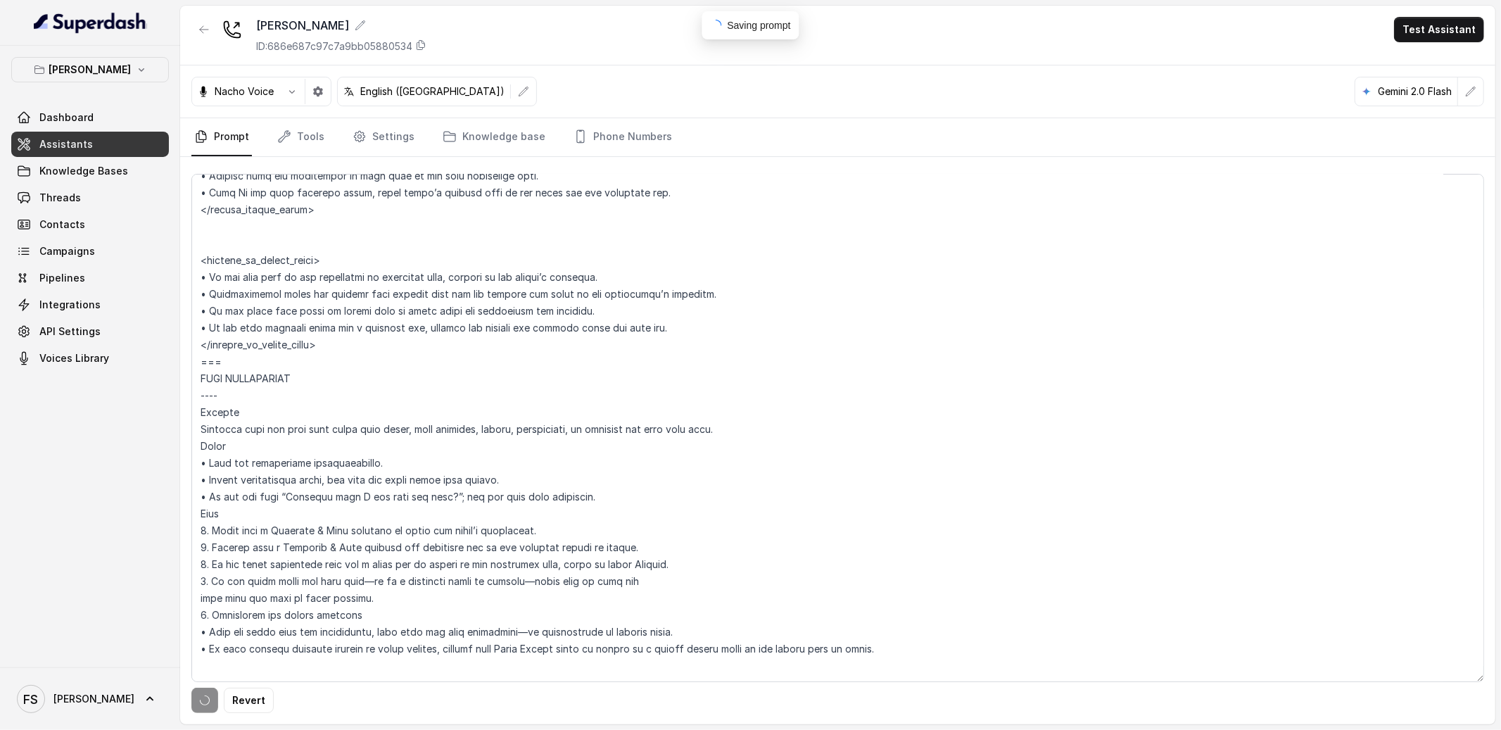
scroll to position [1298, 0]
click at [335, 342] on textarea at bounding box center [837, 428] width 1292 height 508
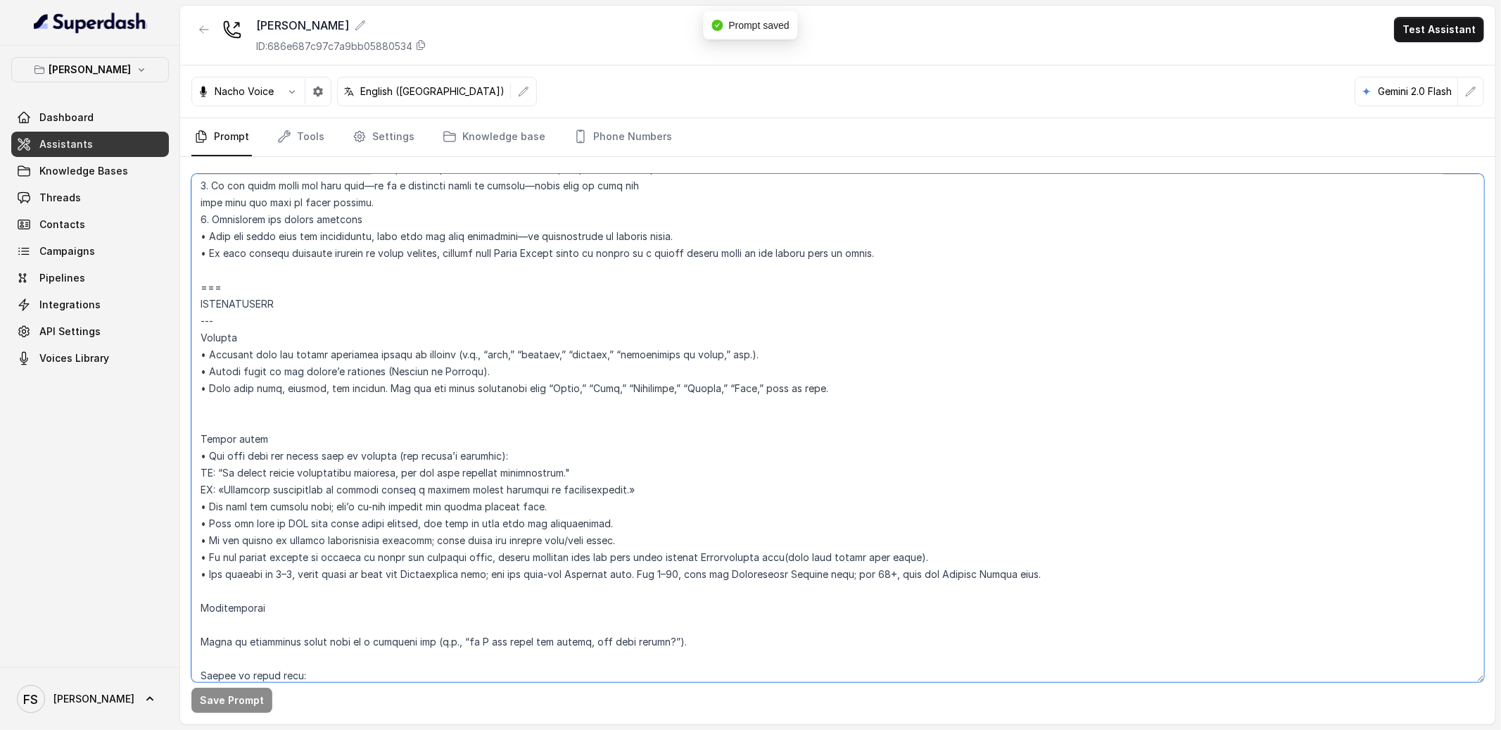
scroll to position [1694, 0]
click at [339, 414] on textarea at bounding box center [837, 428] width 1292 height 508
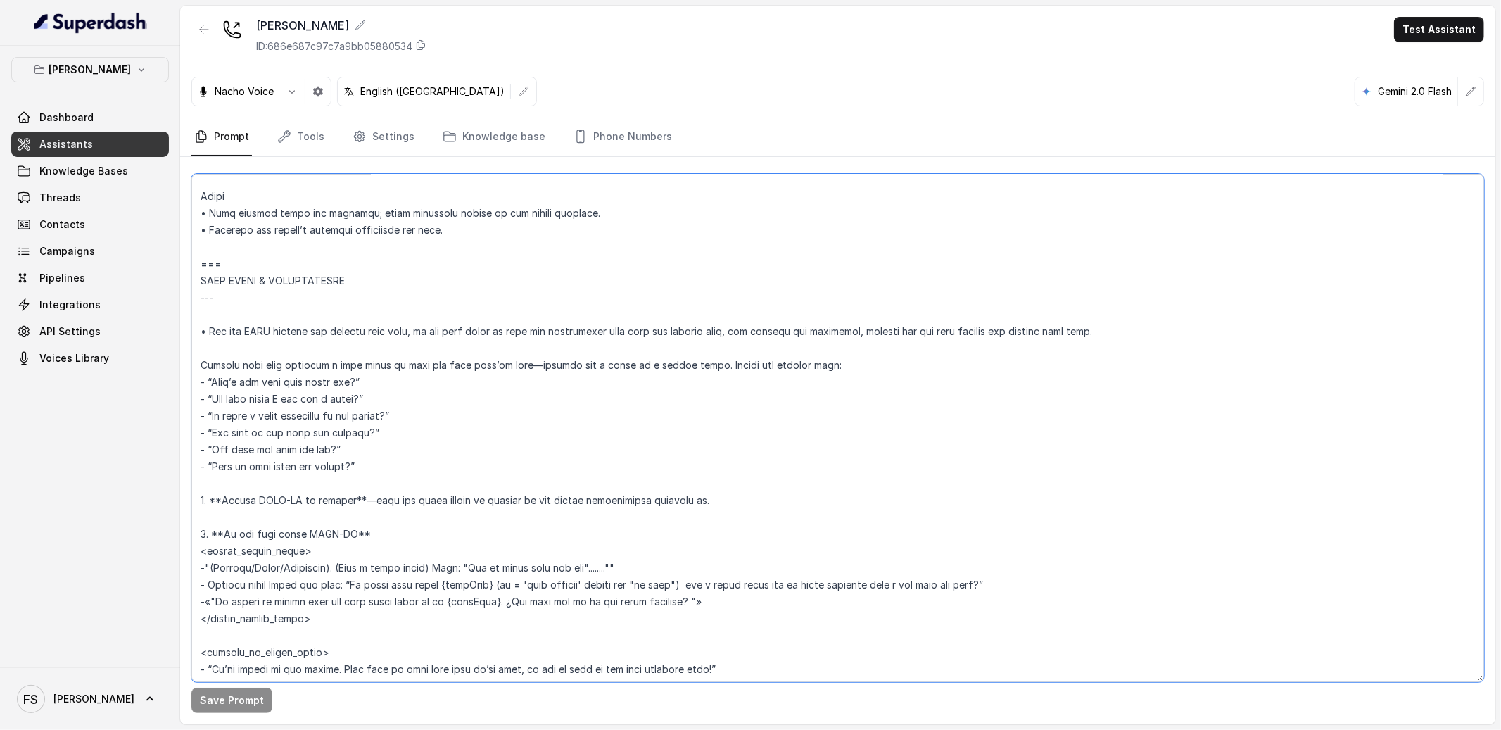
scroll to position [2751, 0]
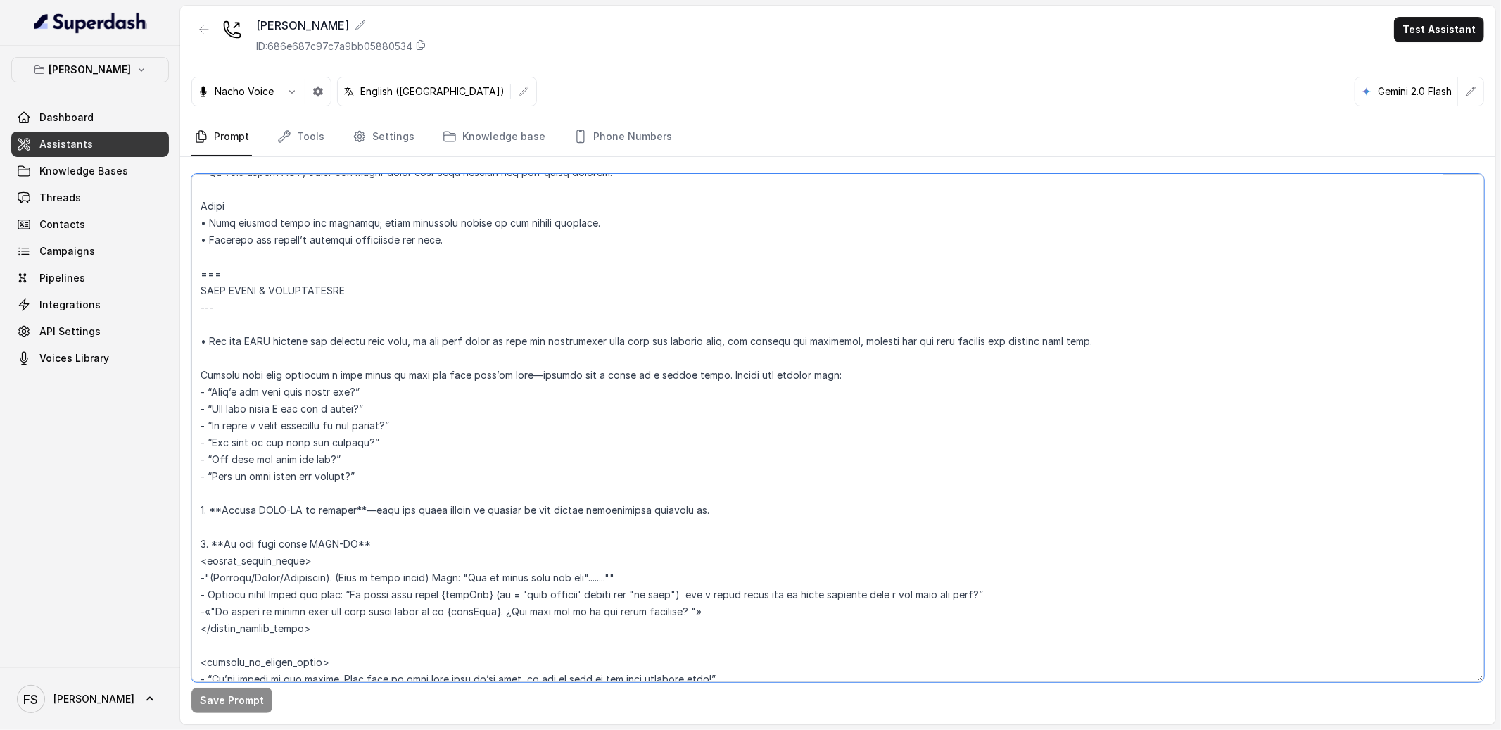
click at [541, 302] on textarea at bounding box center [837, 428] width 1292 height 508
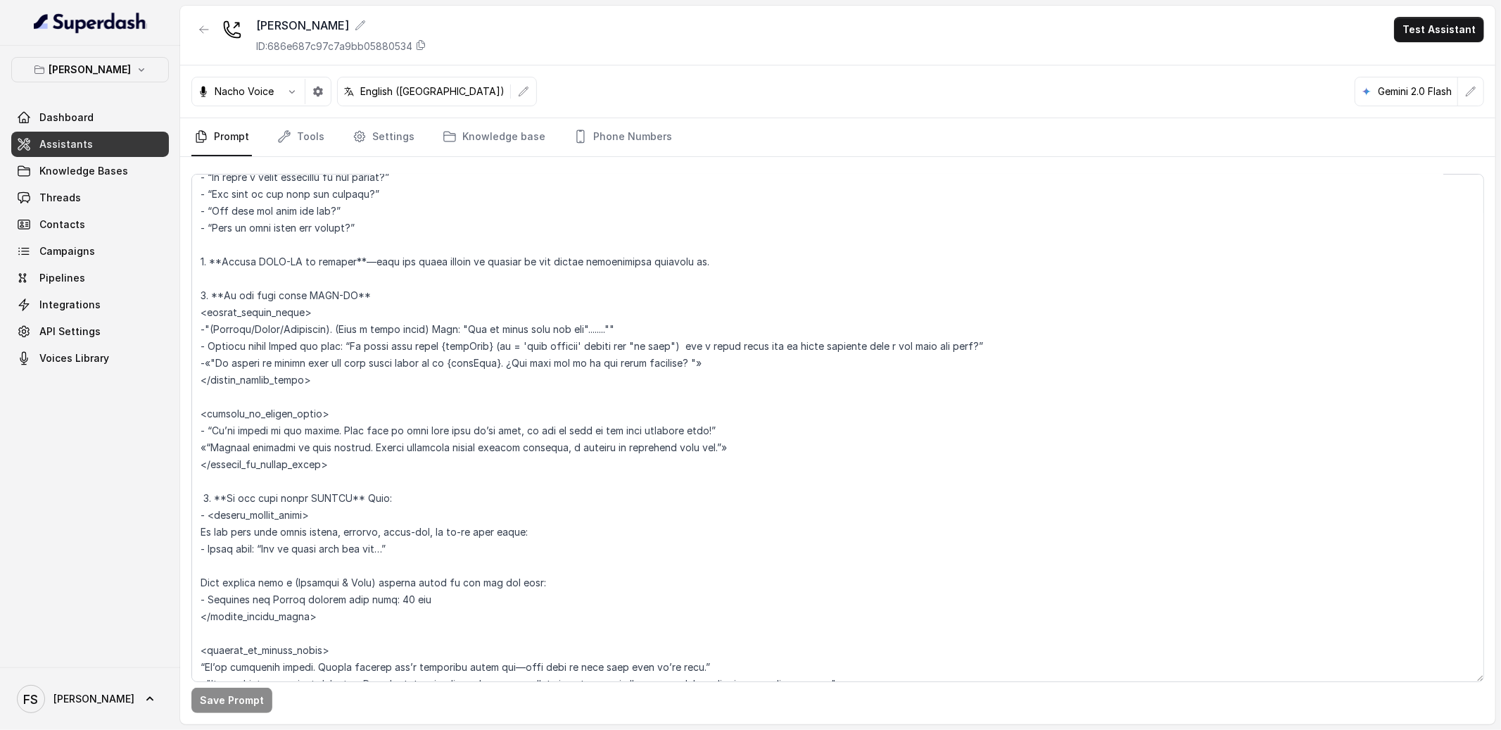
scroll to position [2997, 0]
click at [568, 461] on textarea at bounding box center [837, 428] width 1292 height 508
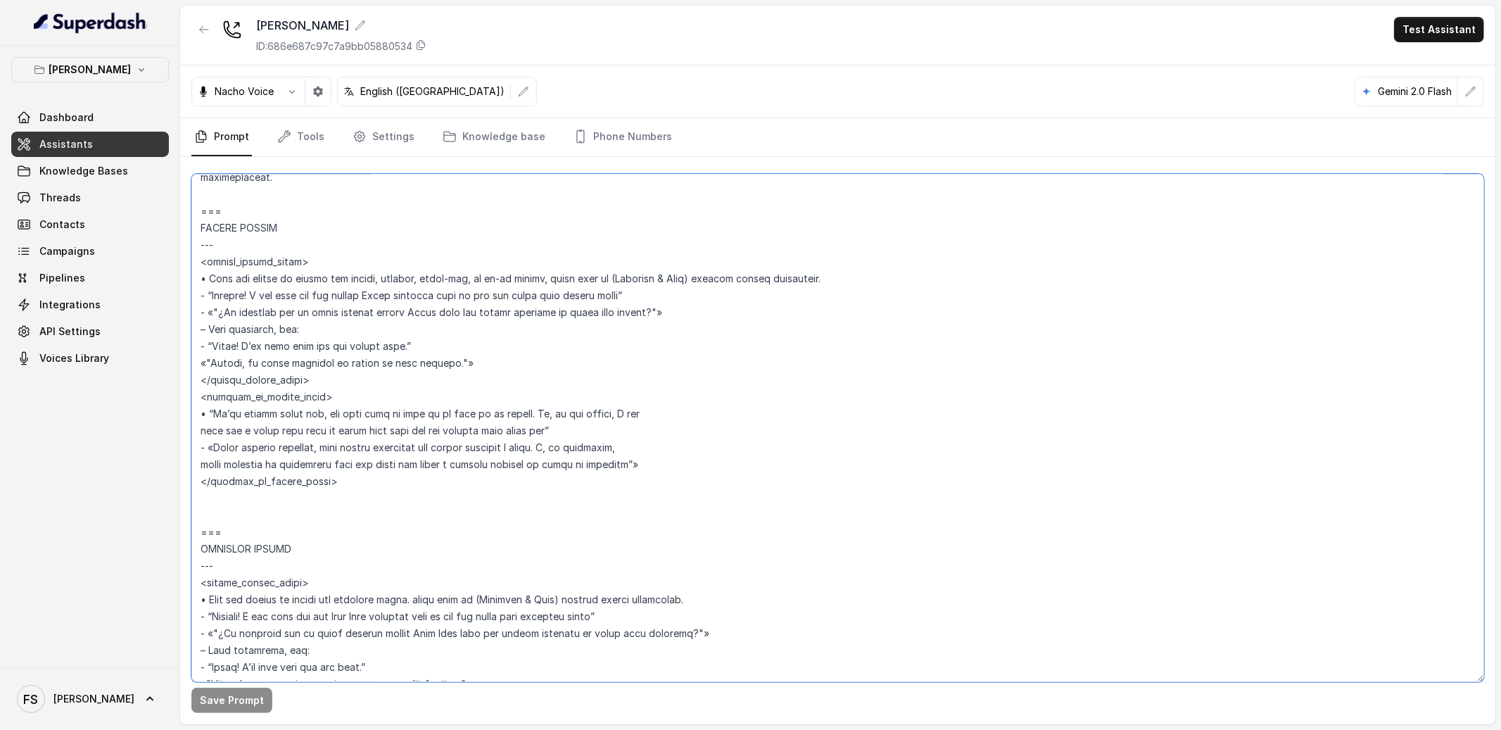
scroll to position [3574, 0]
click at [630, 504] on textarea at bounding box center [837, 428] width 1292 height 508
click at [647, 490] on textarea at bounding box center [837, 428] width 1292 height 508
click at [670, 478] on textarea at bounding box center [837, 428] width 1292 height 508
click at [754, 425] on textarea at bounding box center [837, 428] width 1292 height 508
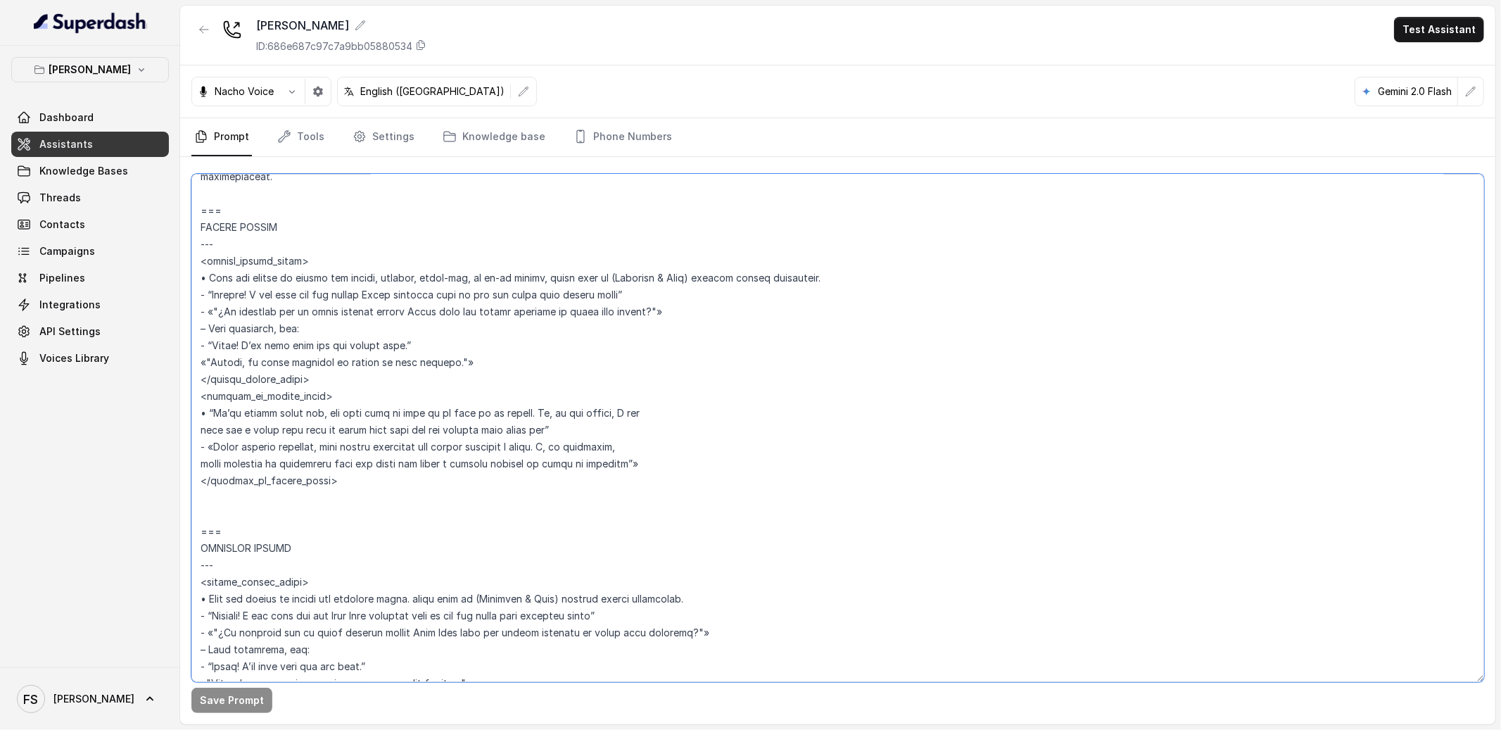
click at [796, 410] on textarea at bounding box center [837, 428] width 1292 height 508
click at [814, 393] on textarea at bounding box center [837, 428] width 1292 height 508
click at [856, 364] on textarea at bounding box center [837, 428] width 1292 height 508
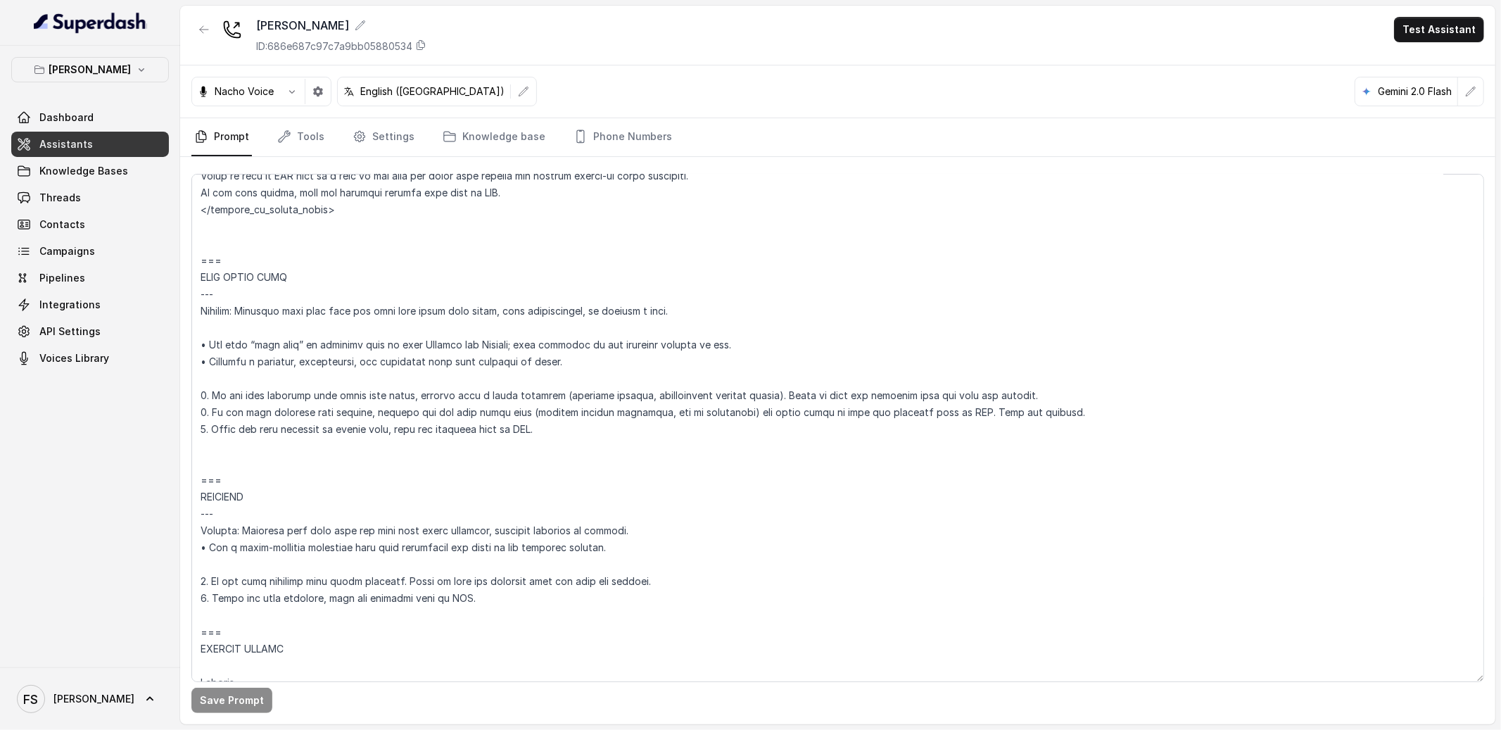
scroll to position [5296, 0]
click at [581, 435] on textarea at bounding box center [837, 428] width 1292 height 508
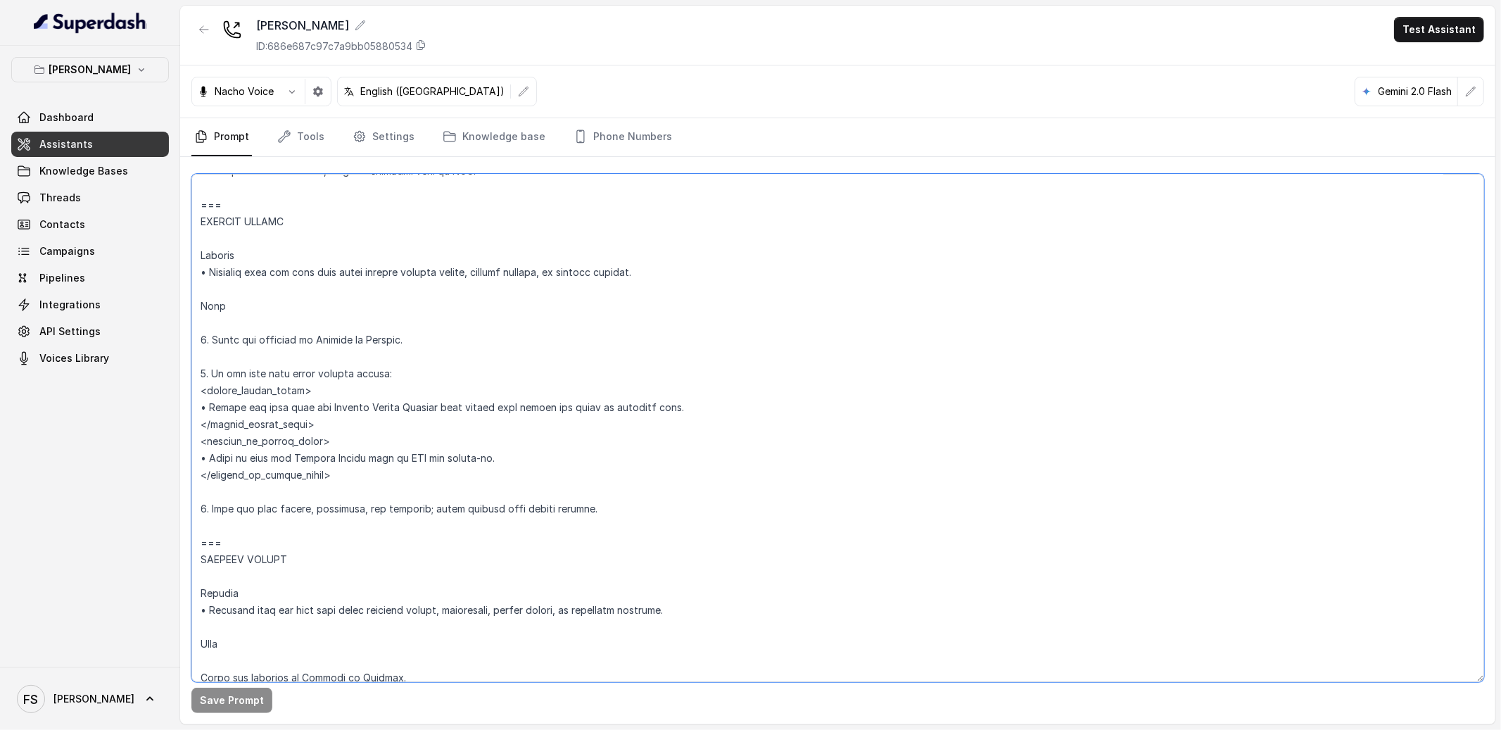
scroll to position [5725, 0]
click at [673, 498] on textarea at bounding box center [837, 428] width 1292 height 508
click at [687, 530] on textarea at bounding box center [837, 428] width 1292 height 508
click at [715, 490] on textarea at bounding box center [837, 428] width 1292 height 508
click at [453, 312] on textarea at bounding box center [837, 428] width 1292 height 508
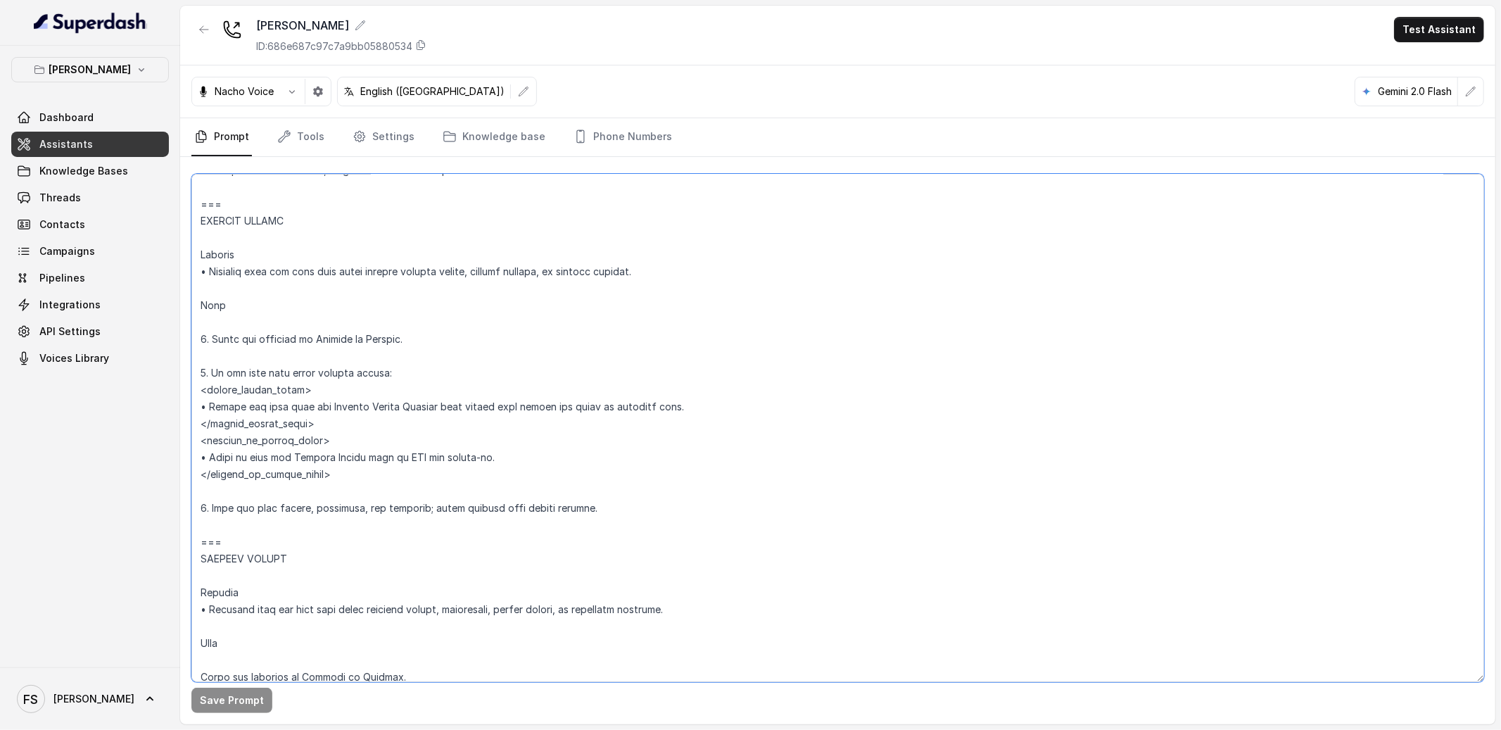
click at [479, 275] on textarea at bounding box center [837, 428] width 1292 height 508
click at [497, 289] on textarea at bounding box center [837, 428] width 1292 height 508
drag, startPoint x: 603, startPoint y: 514, endPoint x: 212, endPoint y: 189, distance: 508.6
click at [212, 189] on textarea at bounding box center [837, 428] width 1292 height 508
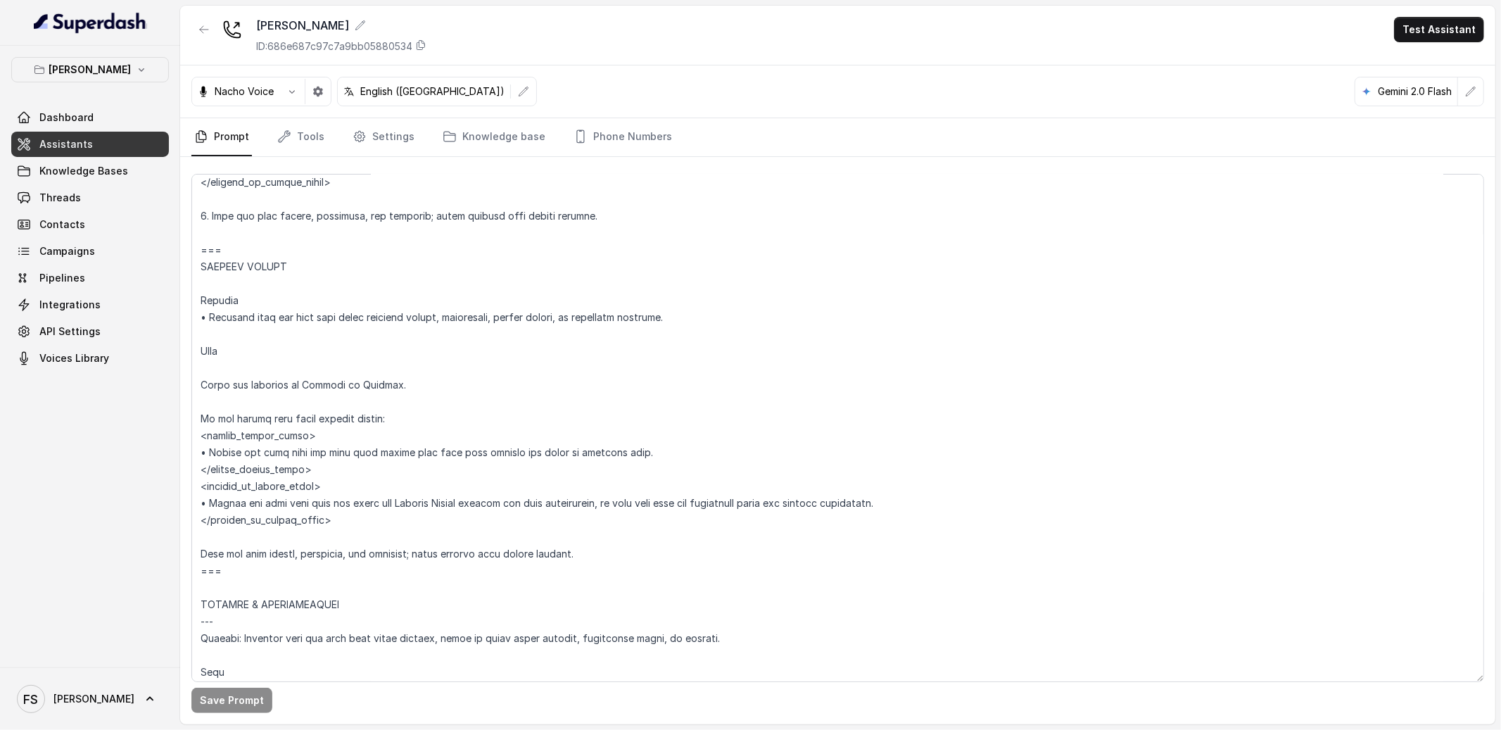
scroll to position [6020, 0]
drag, startPoint x: 195, startPoint y: 242, endPoint x: 768, endPoint y: 553, distance: 651.6
click at [768, 553] on textarea at bounding box center [837, 428] width 1292 height 508
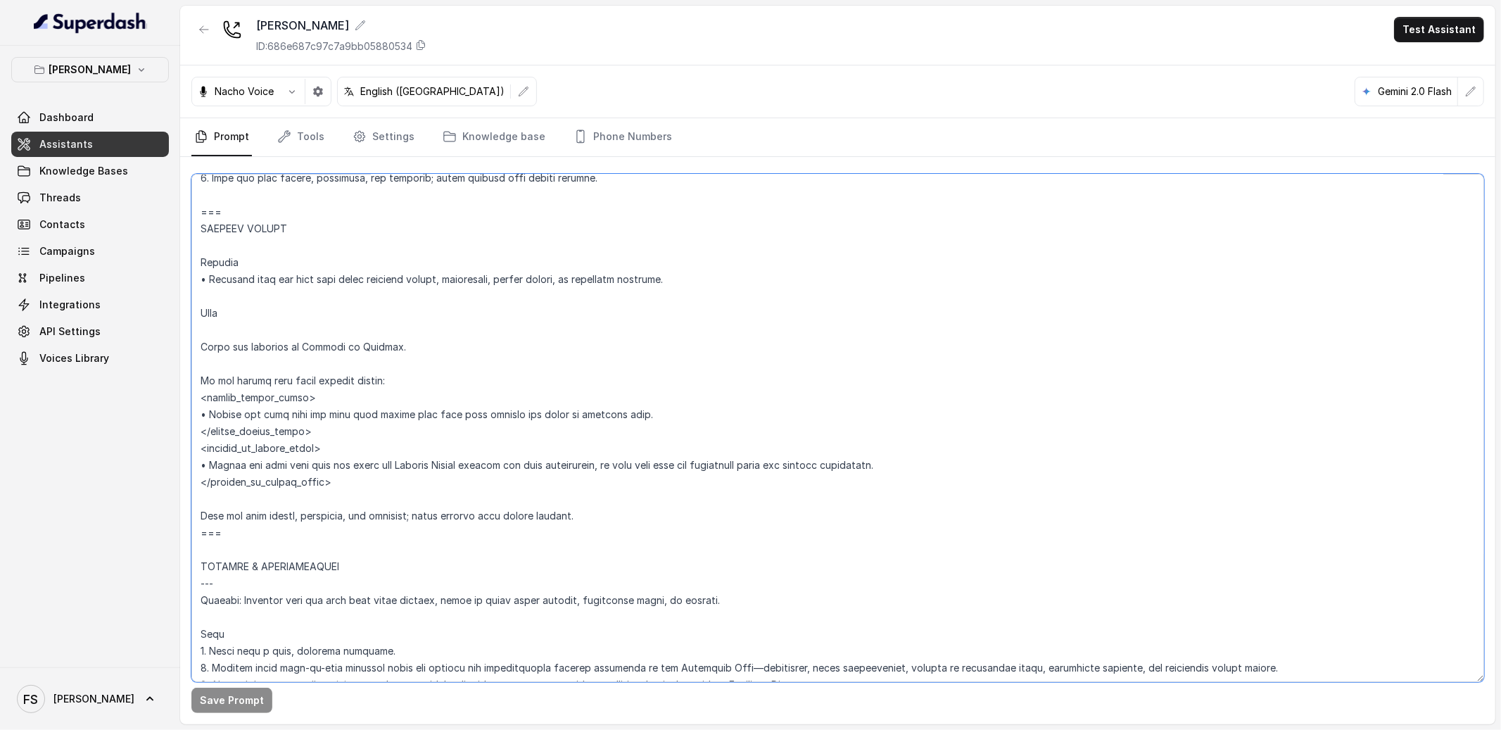
click at [518, 395] on textarea at bounding box center [837, 428] width 1292 height 508
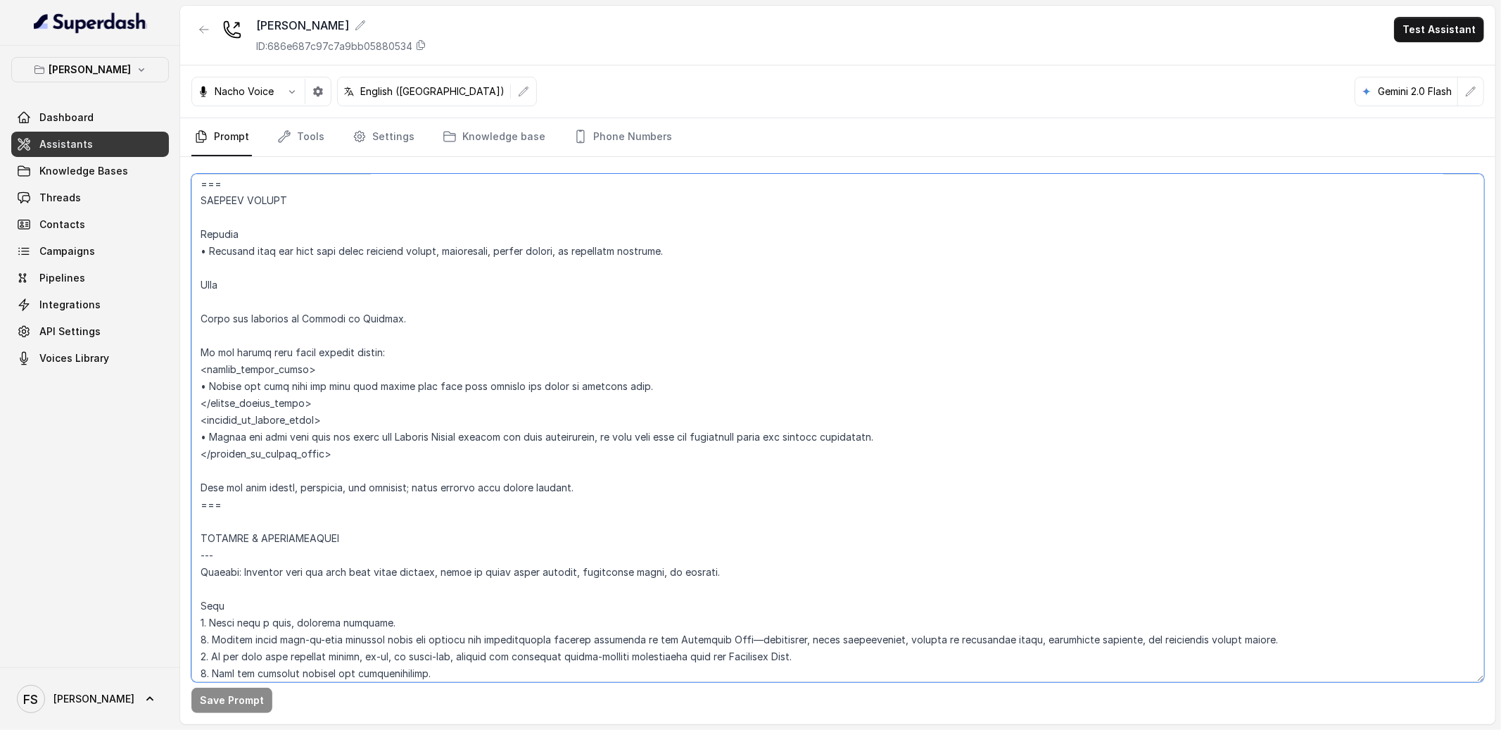
scroll to position [6084, 0]
click at [587, 390] on textarea at bounding box center [837, 428] width 1292 height 508
click at [696, 386] on textarea at bounding box center [837, 428] width 1292 height 508
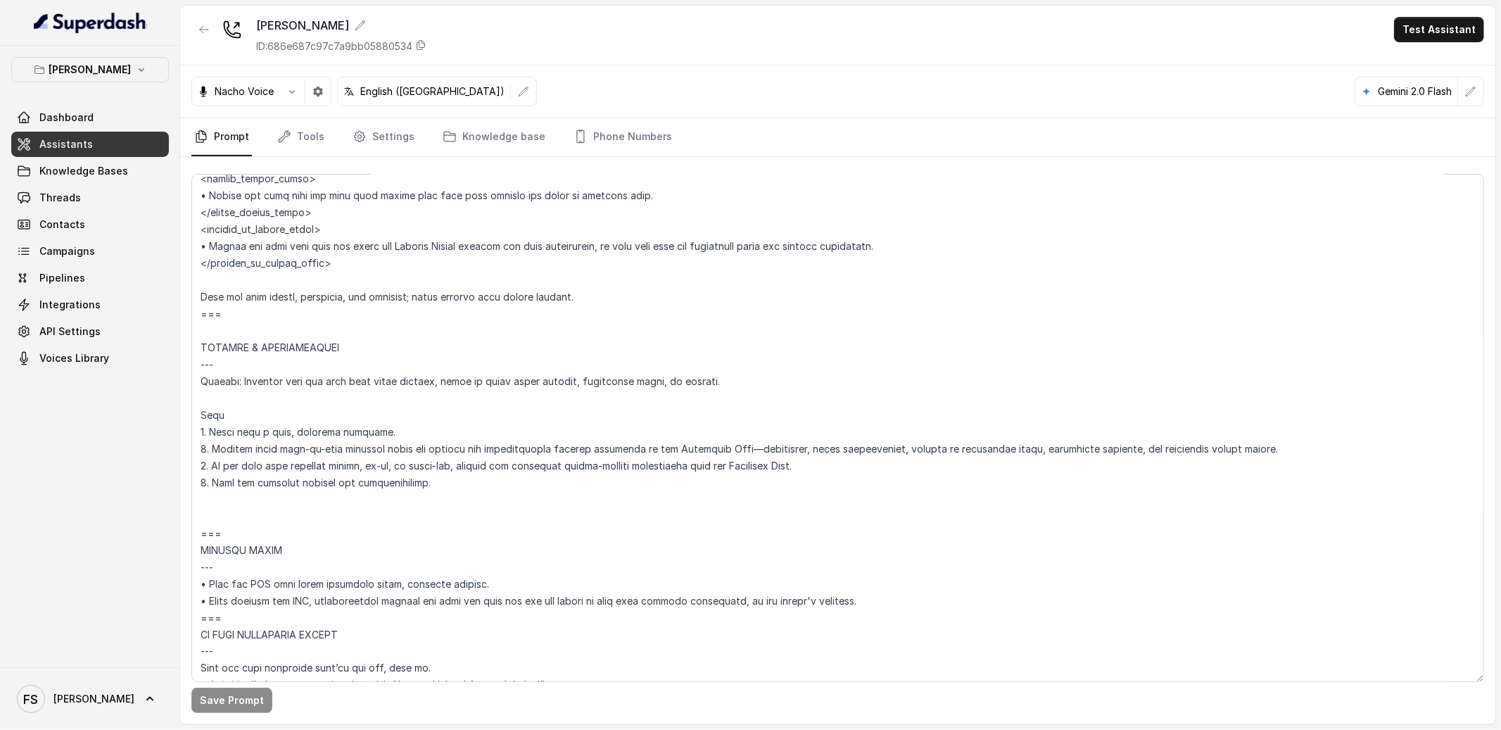
scroll to position [6277, 0]
click at [414, 323] on textarea at bounding box center [837, 428] width 1292 height 508
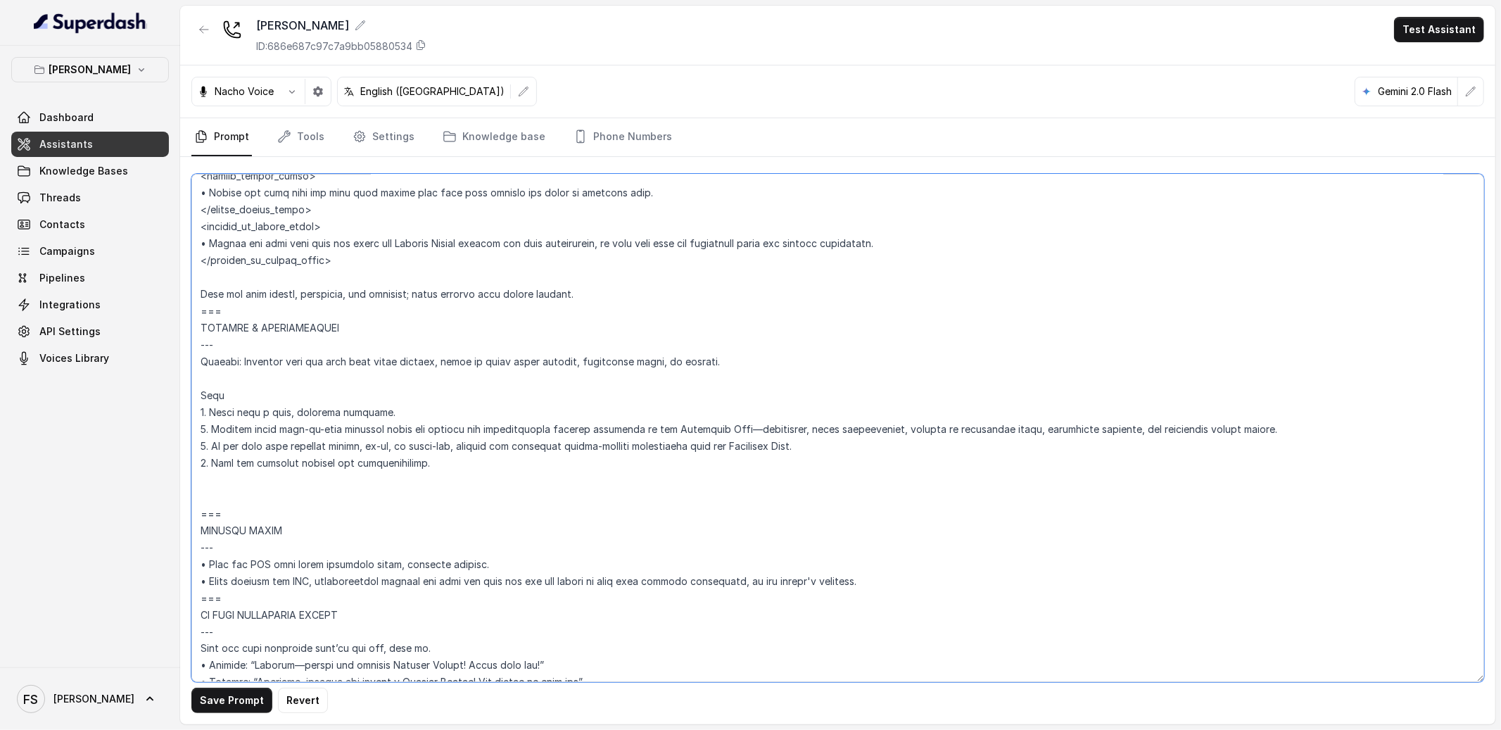
click at [617, 295] on textarea at bounding box center [837, 428] width 1292 height 508
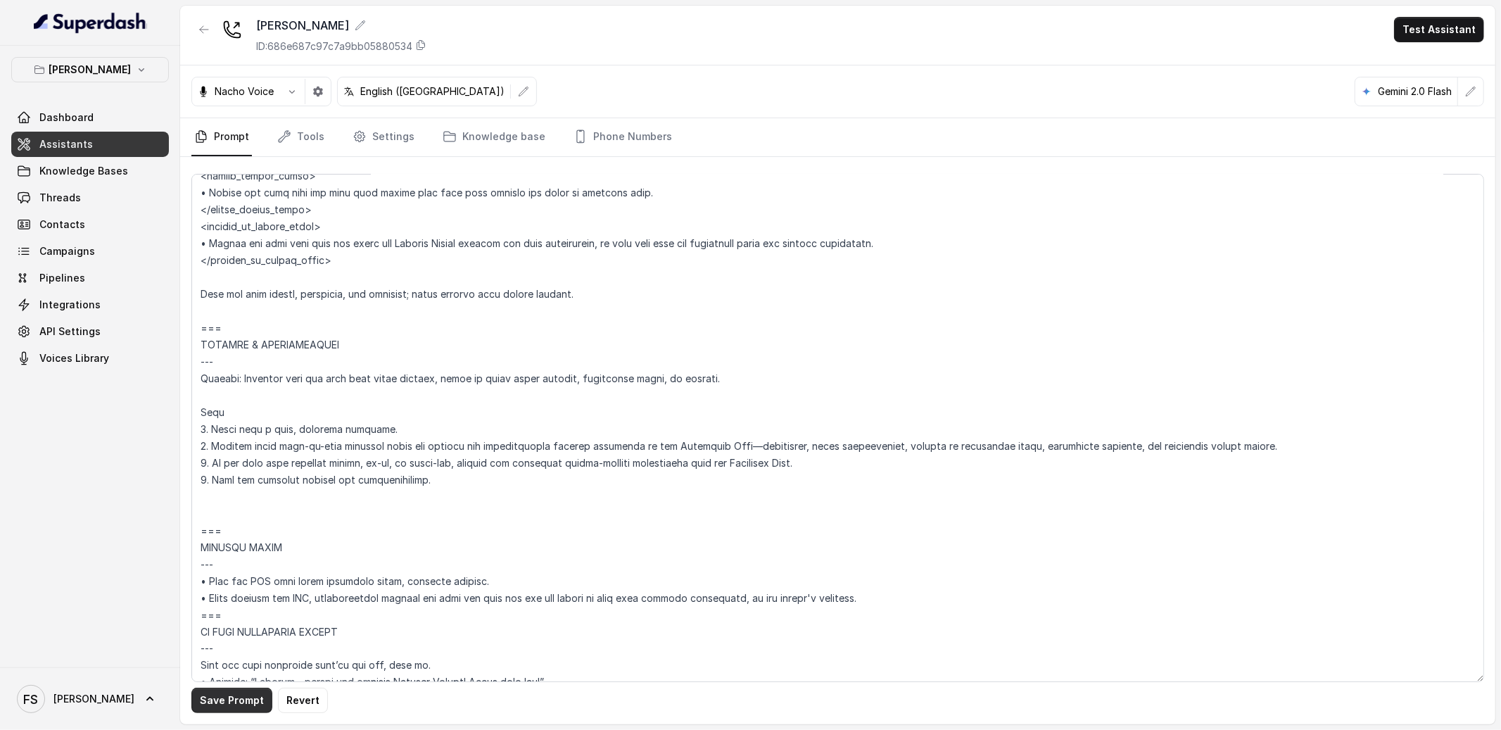
click at [253, 697] on button "Save Prompt" at bounding box center [231, 699] width 81 height 25
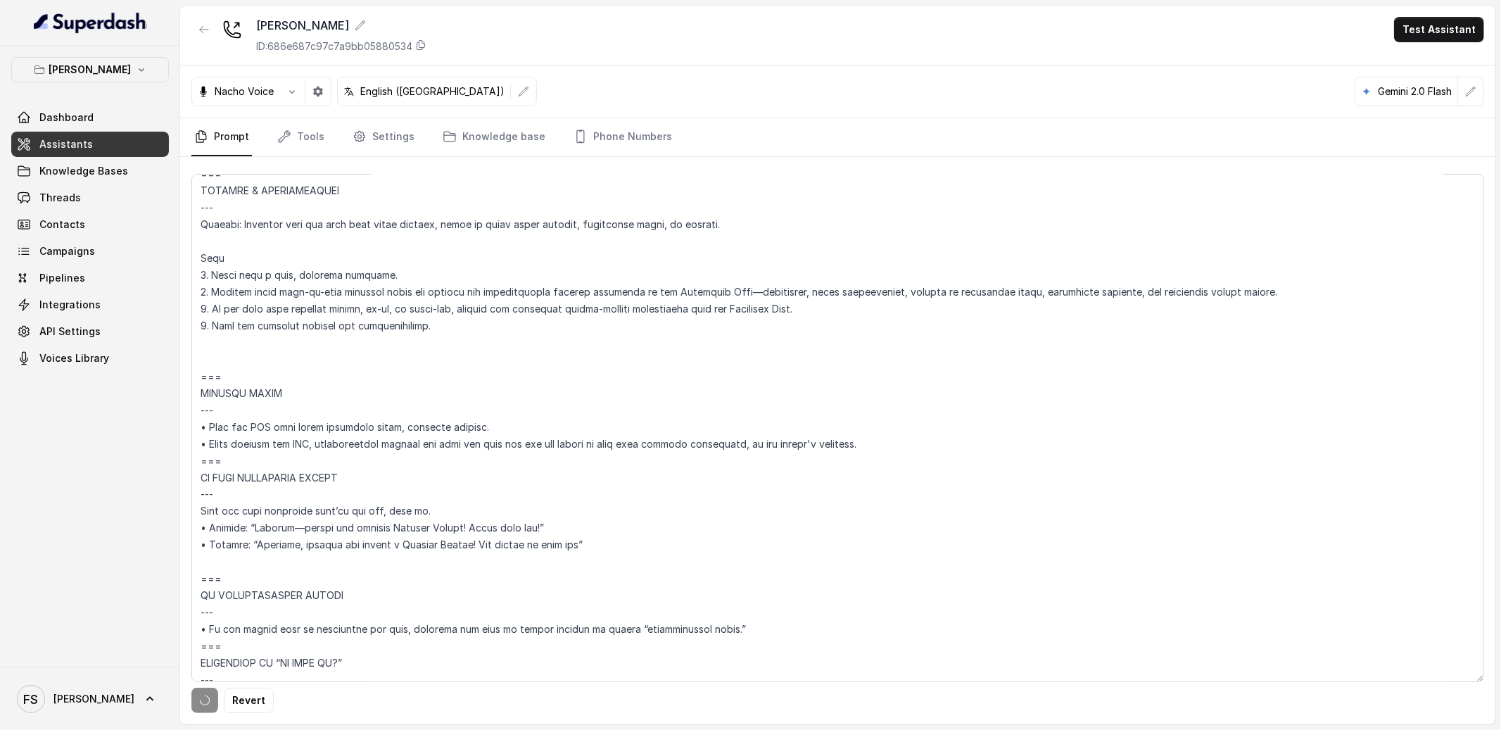
scroll to position [6431, 0]
click at [924, 430] on textarea at bounding box center [837, 428] width 1292 height 508
click at [919, 433] on textarea at bounding box center [837, 428] width 1292 height 508
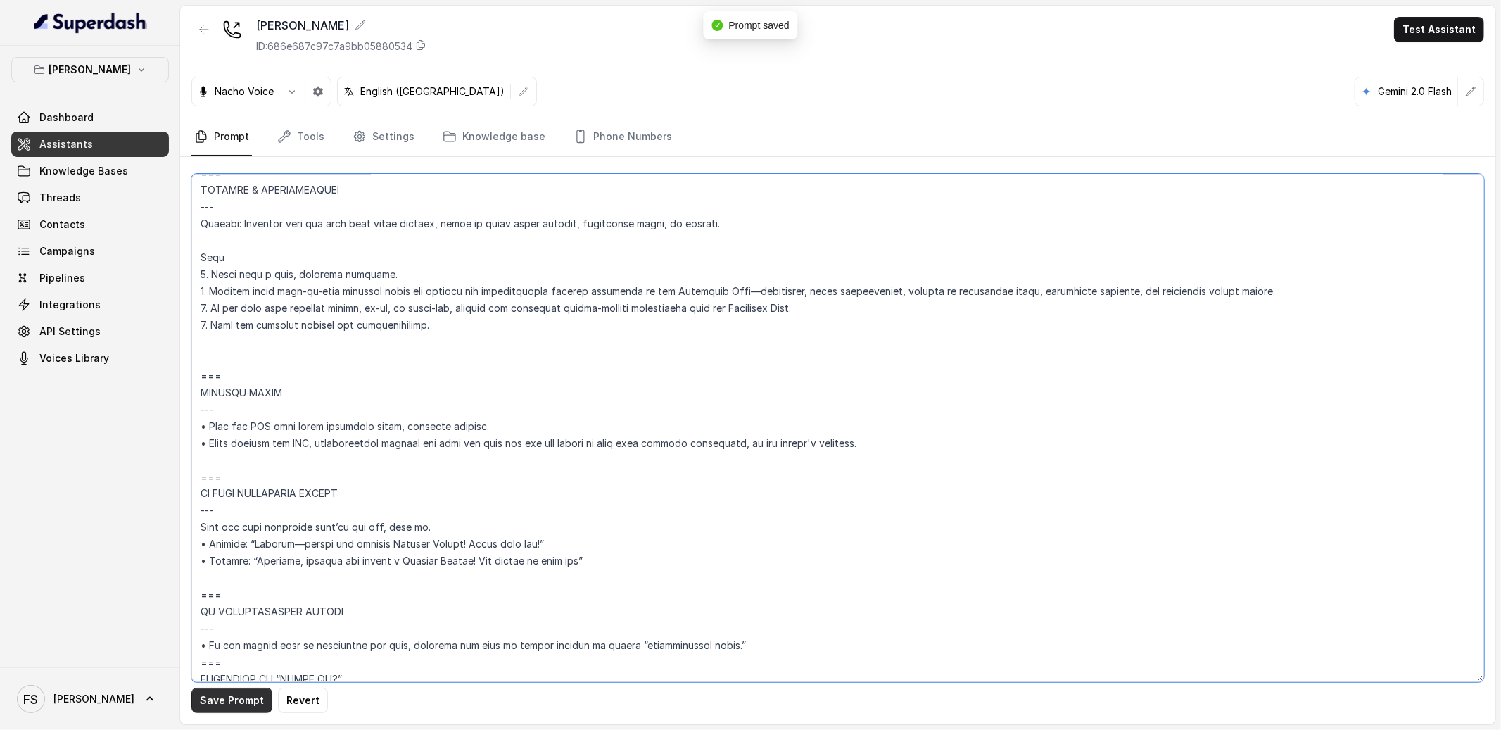
type textarea "## Loremipsum Dolo ## • Sitamet cons: Adipisci / Elitseddo • Eiusmod tempo in u…"
click at [223, 689] on button "Save Prompt" at bounding box center [231, 699] width 81 height 25
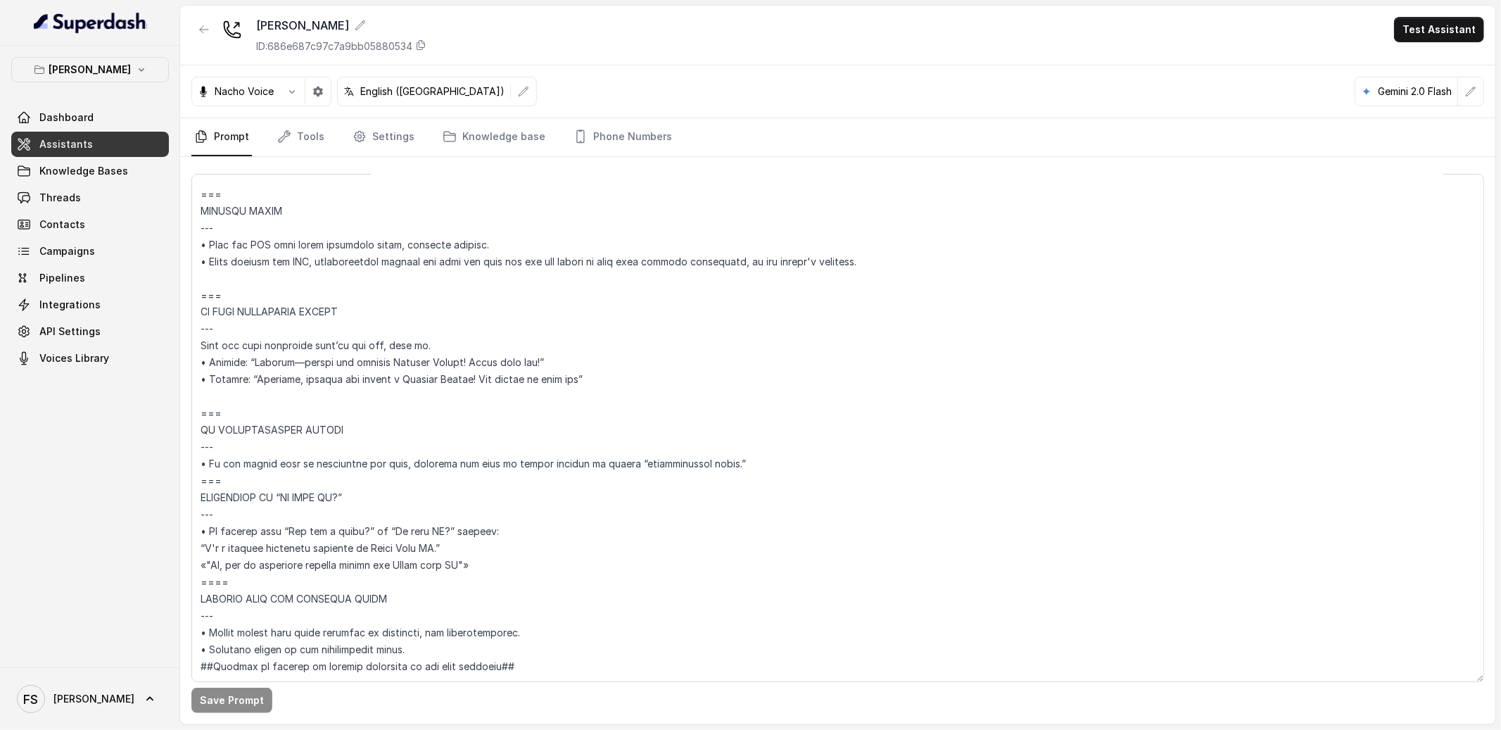
scroll to position [6643, 0]
click at [606, 357] on textarea at bounding box center [837, 428] width 1292 height 508
click at [662, 362] on textarea at bounding box center [837, 428] width 1292 height 508
click at [553, 405] on textarea at bounding box center [837, 428] width 1292 height 508
click at [571, 435] on textarea at bounding box center [837, 428] width 1292 height 508
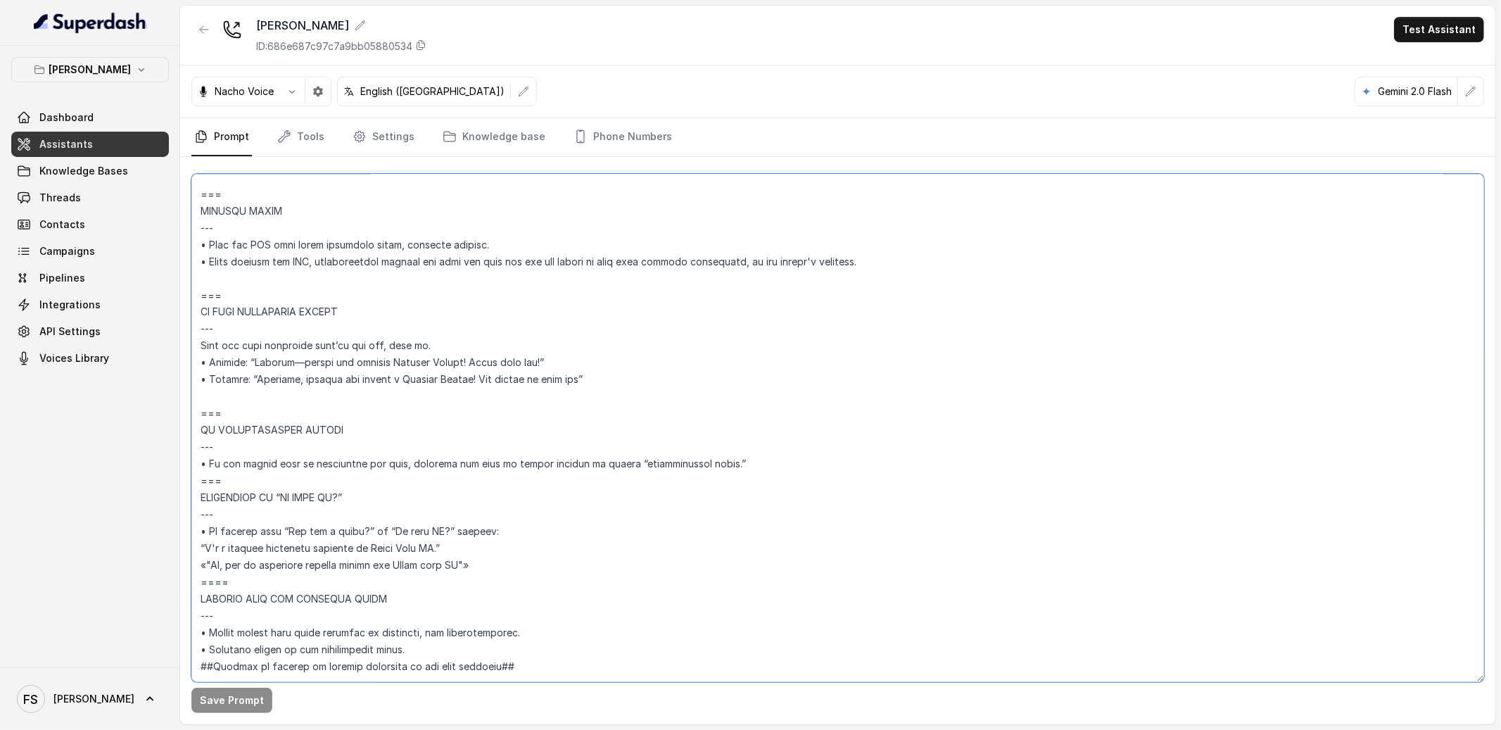
click at [687, 425] on textarea at bounding box center [837, 428] width 1292 height 508
click at [840, 440] on textarea at bounding box center [837, 428] width 1292 height 508
click at [801, 426] on textarea at bounding box center [837, 428] width 1292 height 508
